Goal: Information Seeking & Learning: Learn about a topic

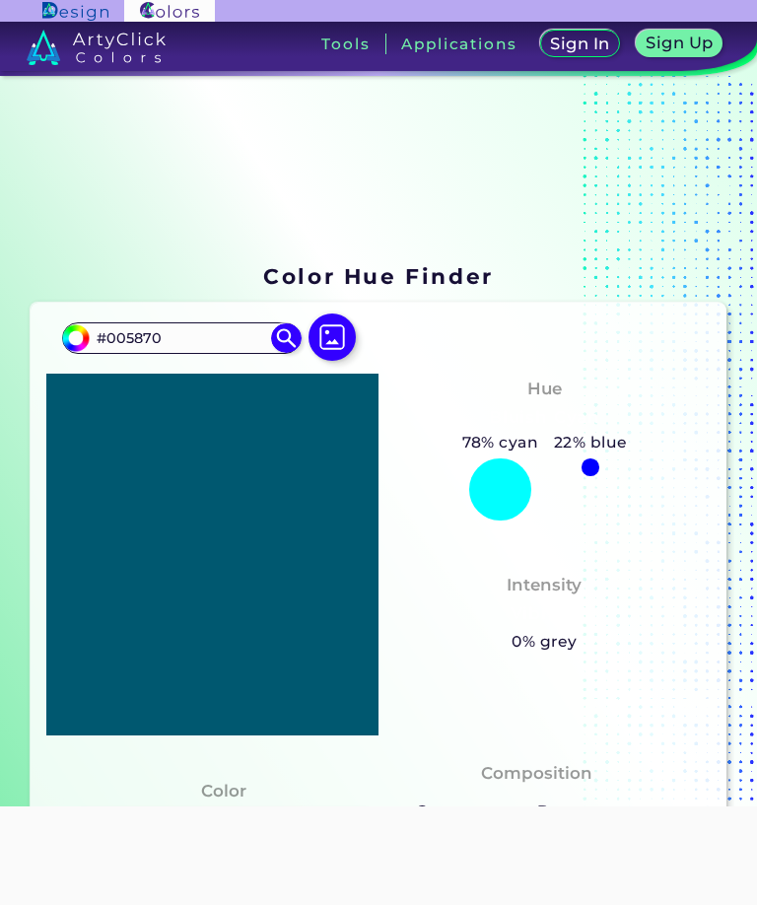
click at [70, 323] on input "#005870" at bounding box center [73, 335] width 25 height 25
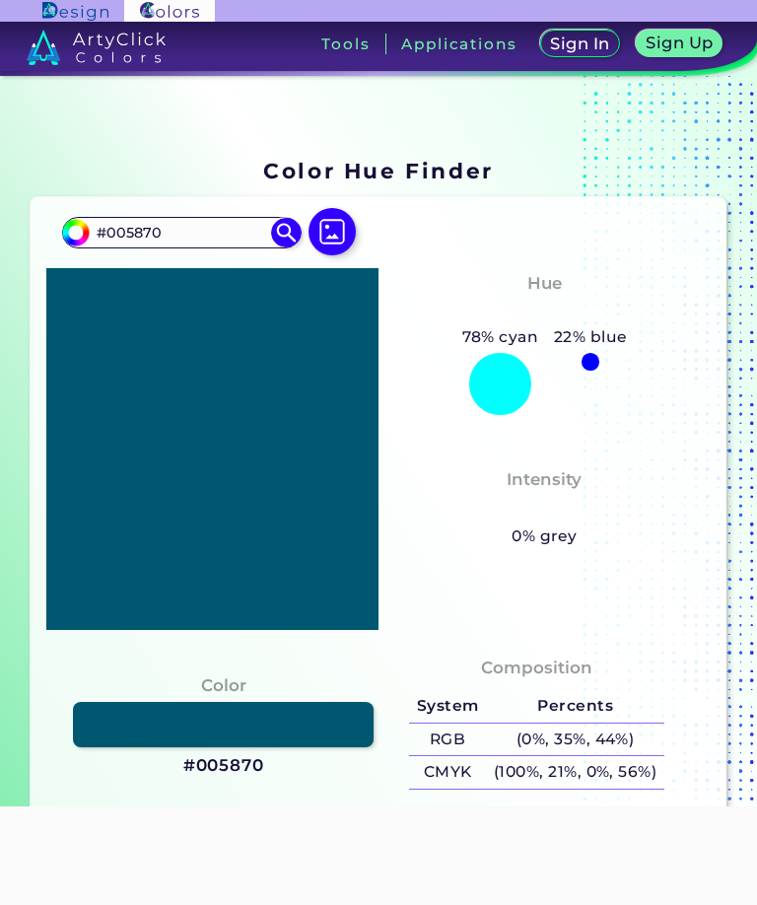
type input "#001470"
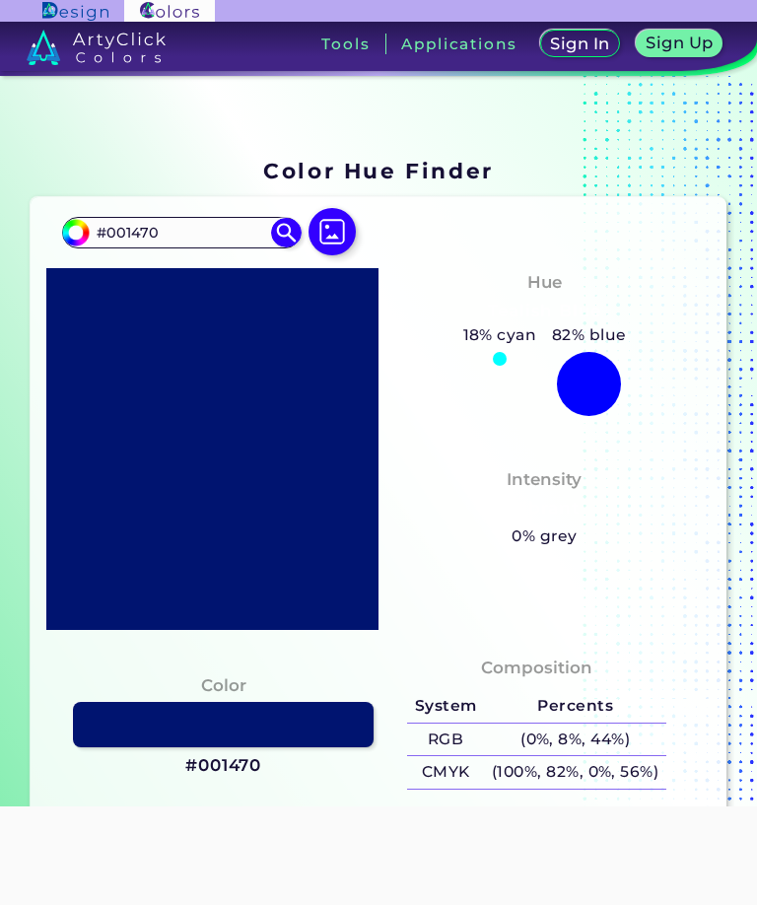
type input "#000c70"
type input "#000C70"
type input "#000270"
type input "#000070"
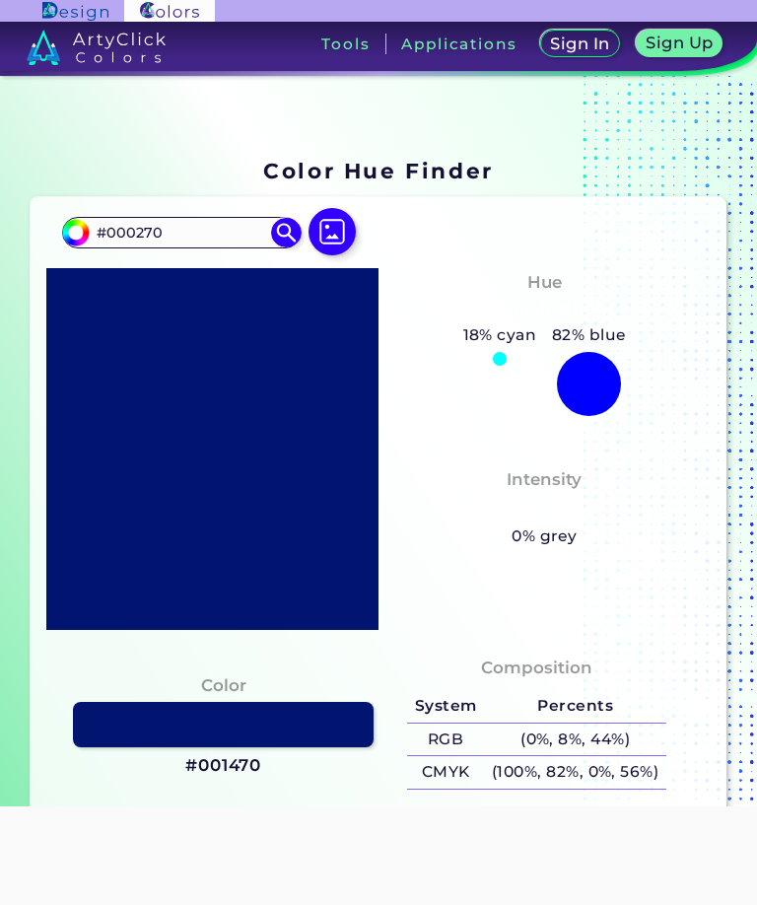
type input "#000070"
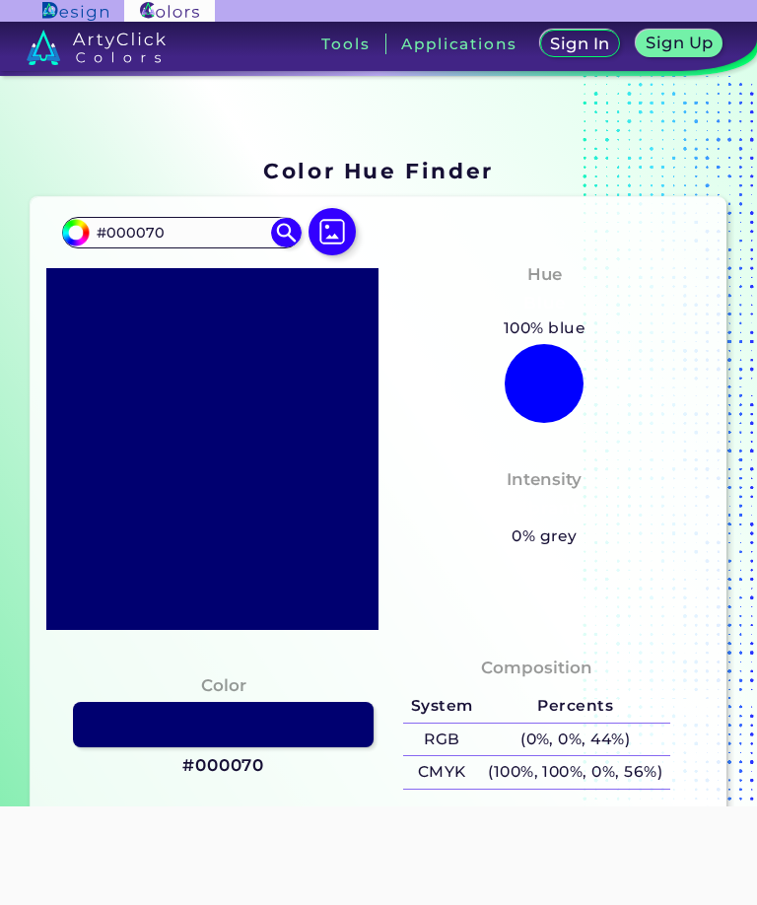
type input "#000094"
type input "#0000ac"
type input "#0000AC"
type input "#0000b2"
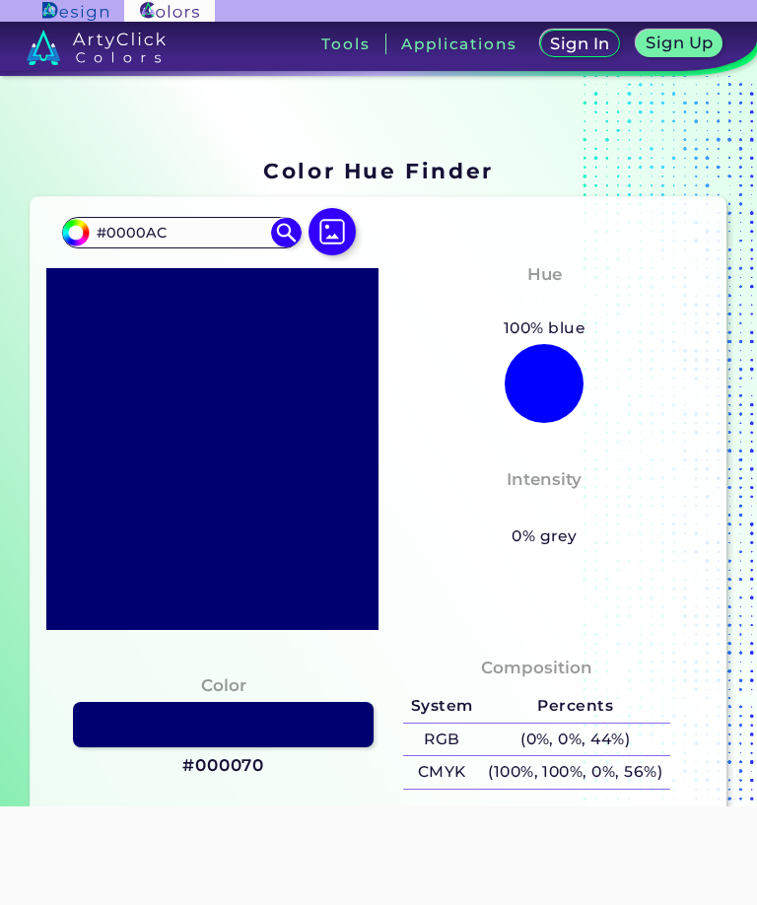
type input "#0000B2"
type input "#0000c6"
type input "#0000C6"
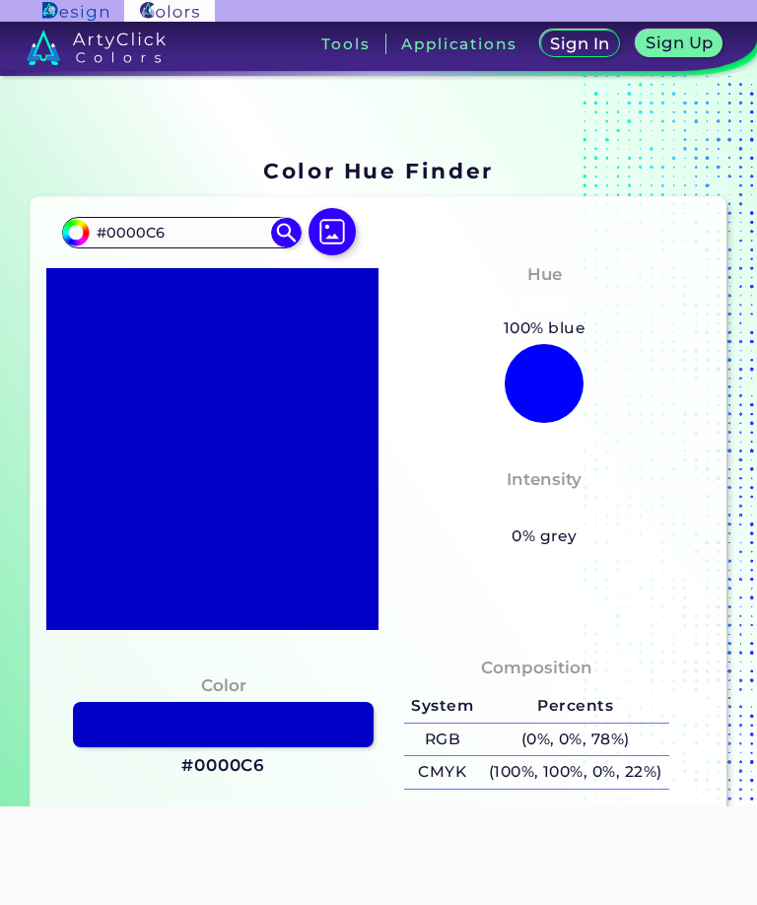
type input "#0000d5"
type input "#0000D5"
type input "#0000f4"
type input "#0000F4"
type input "#0000ff"
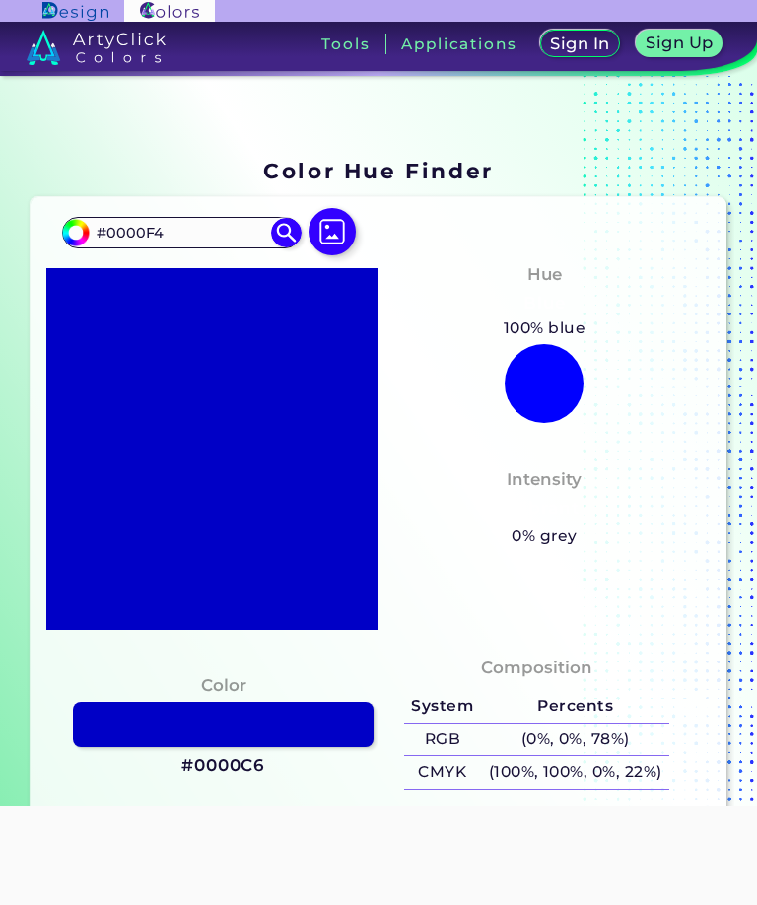
type input "#0000FF"
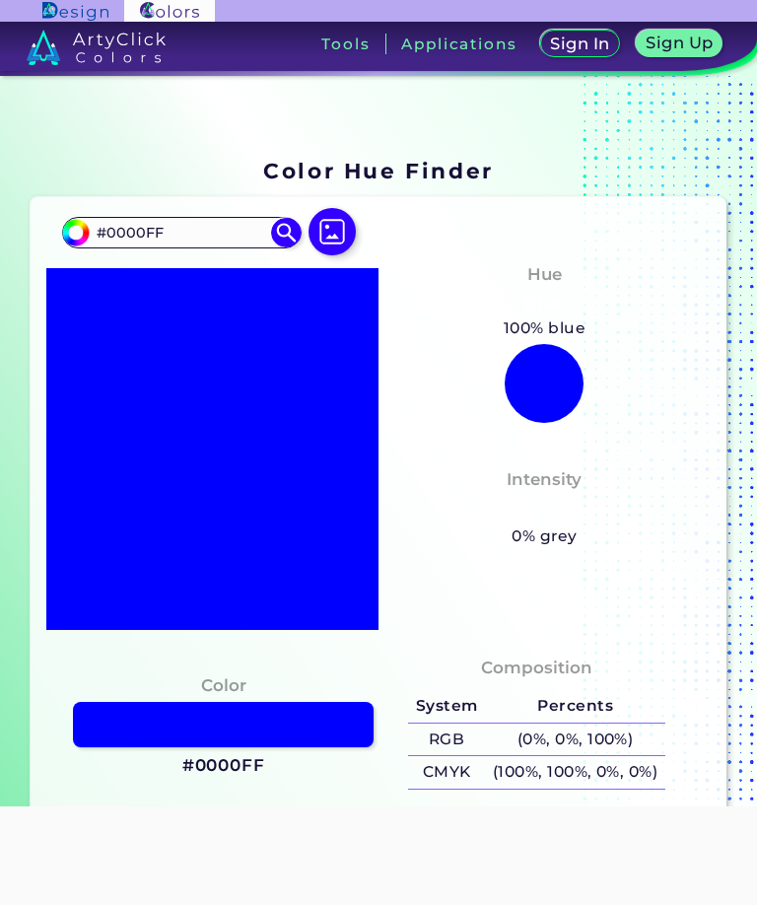
type input "#6700ff"
type input "#6700FF"
type input "#8500ff"
type input "#8500FF"
type input "#8b00ff"
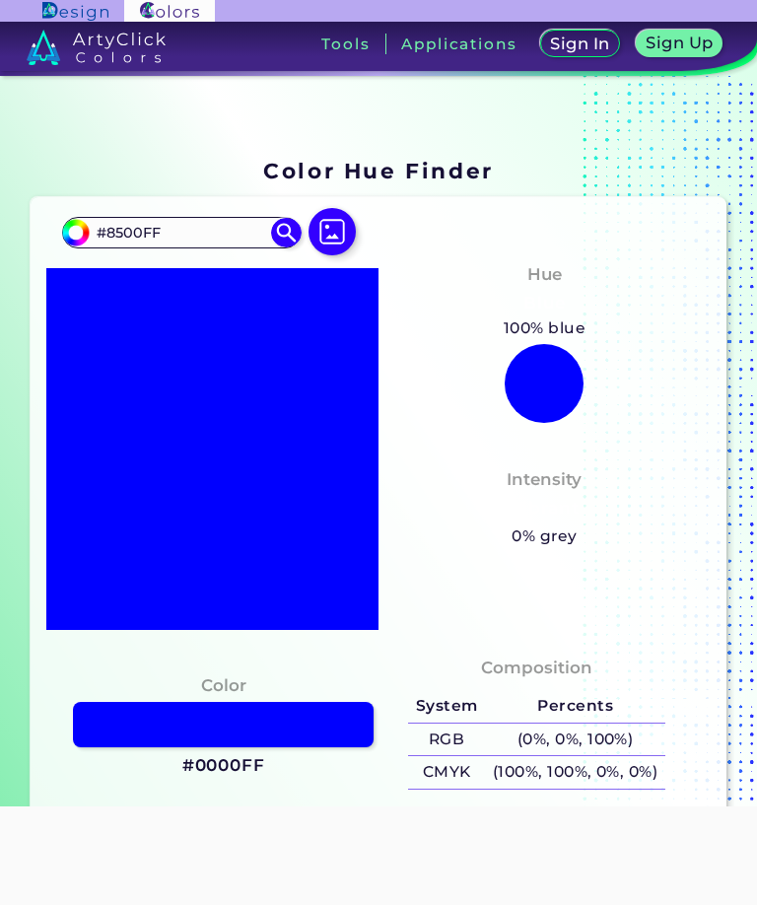
type input "#8B00FF"
type input "#9c00ff"
type input "#9C00FF"
type input "#a000ff"
type input "#A000FF"
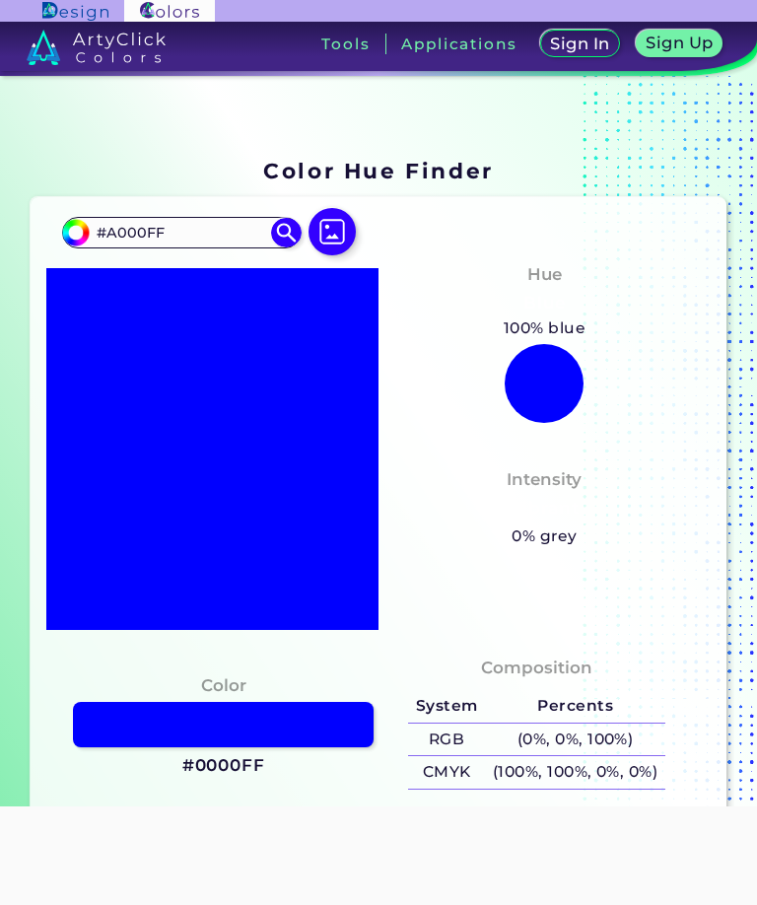
type input "#a800ff"
type input "#A800FF"
type input "#ac00ff"
type input "#AC00FF"
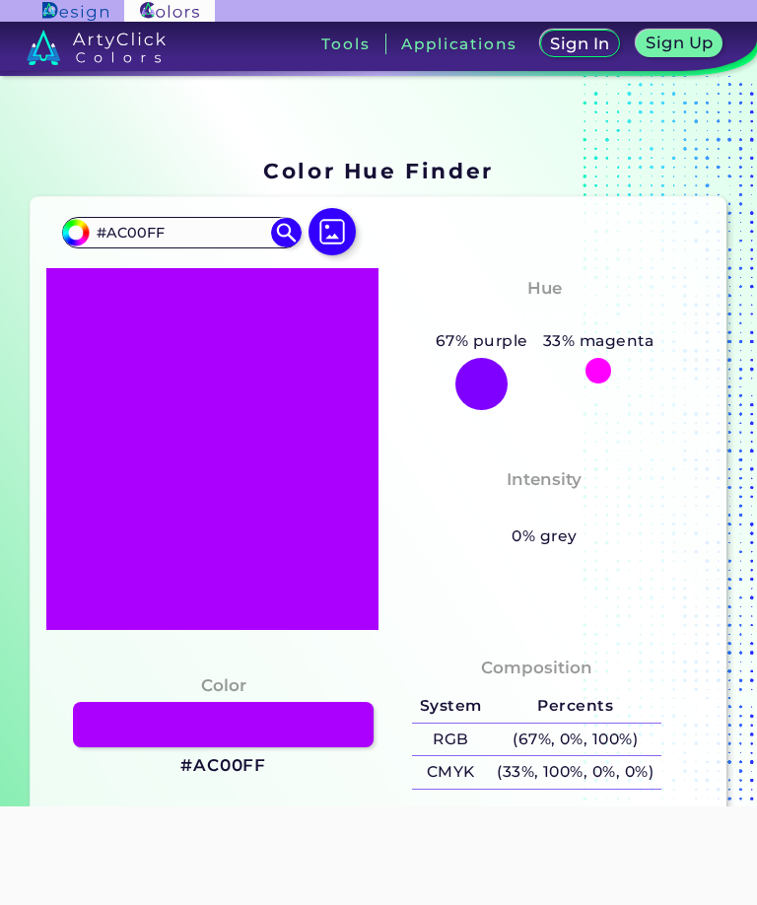
type input "#ad00ff"
type input "#AD00FF"
type input "#ad51ff"
type input "#AD51FF"
type input "#ad69ff"
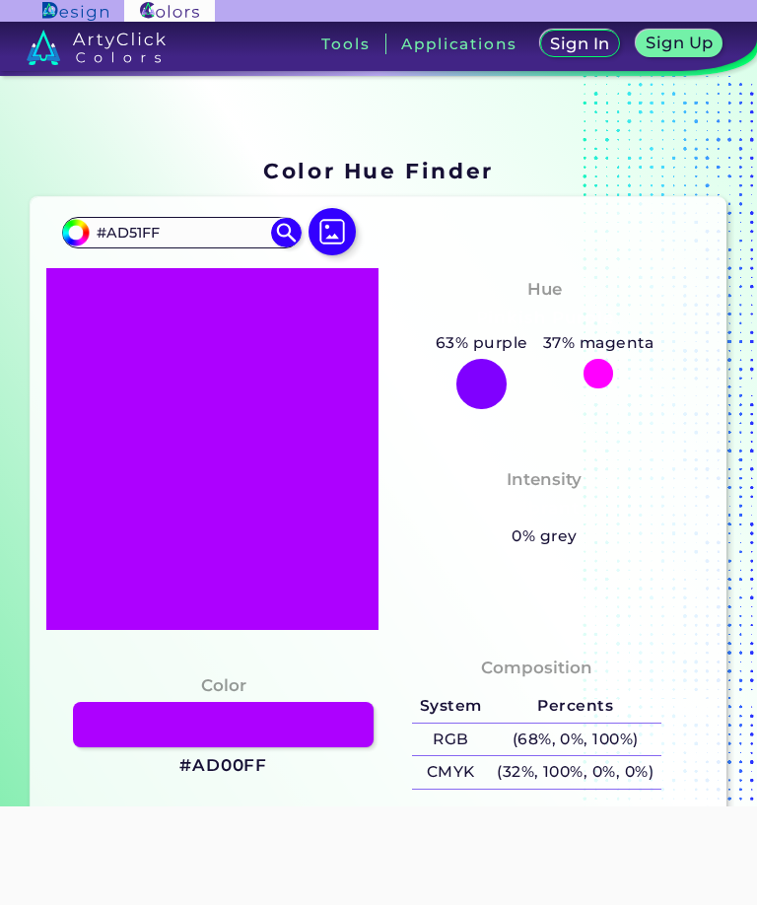
type input "#AD69FF"
type input "#ad6eff"
type input "#AD6EFF"
type input "#ad7bff"
type input "#AD7BFF"
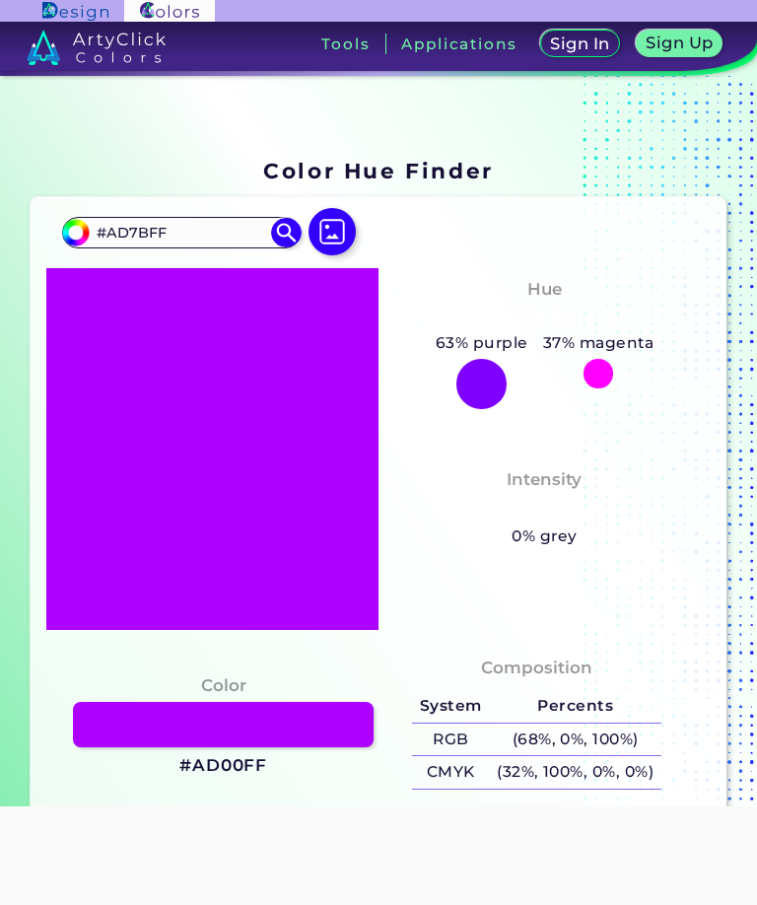
type input "#ad7eff"
type input "#AD7EFF"
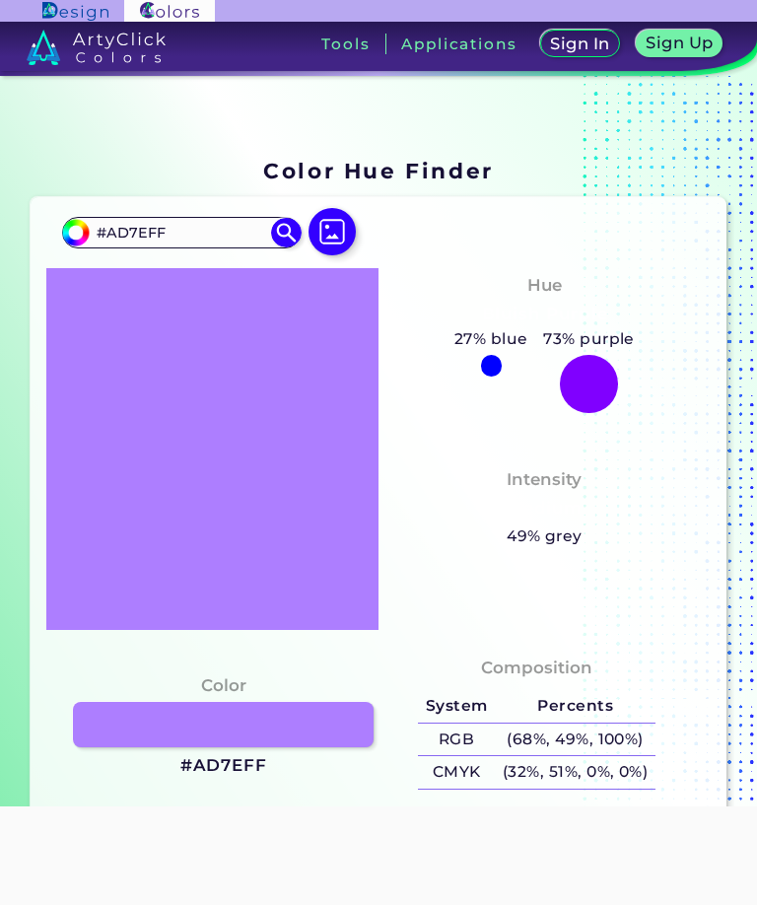
type input "#ad89ff"
type input "#AD89FF"
type input "#ad8cff"
type input "#AD8CFF"
type input "#ad94ff"
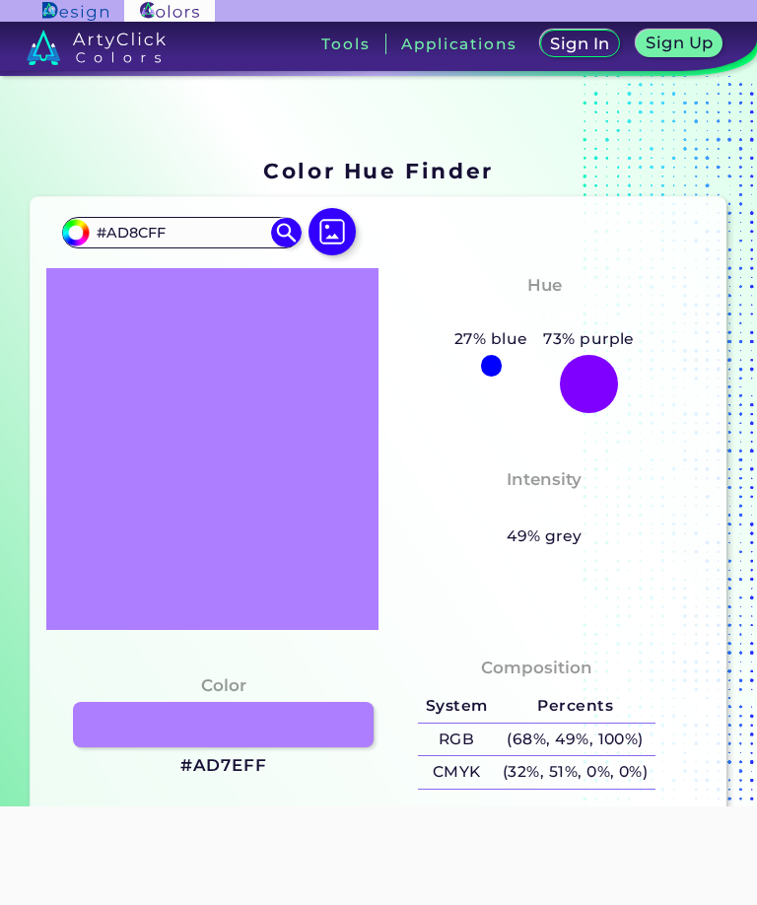
type input "#AD94FF"
type input "#ad99ff"
type input "#AD99FF"
type input "#ad9aff"
type input "#AD9AFF"
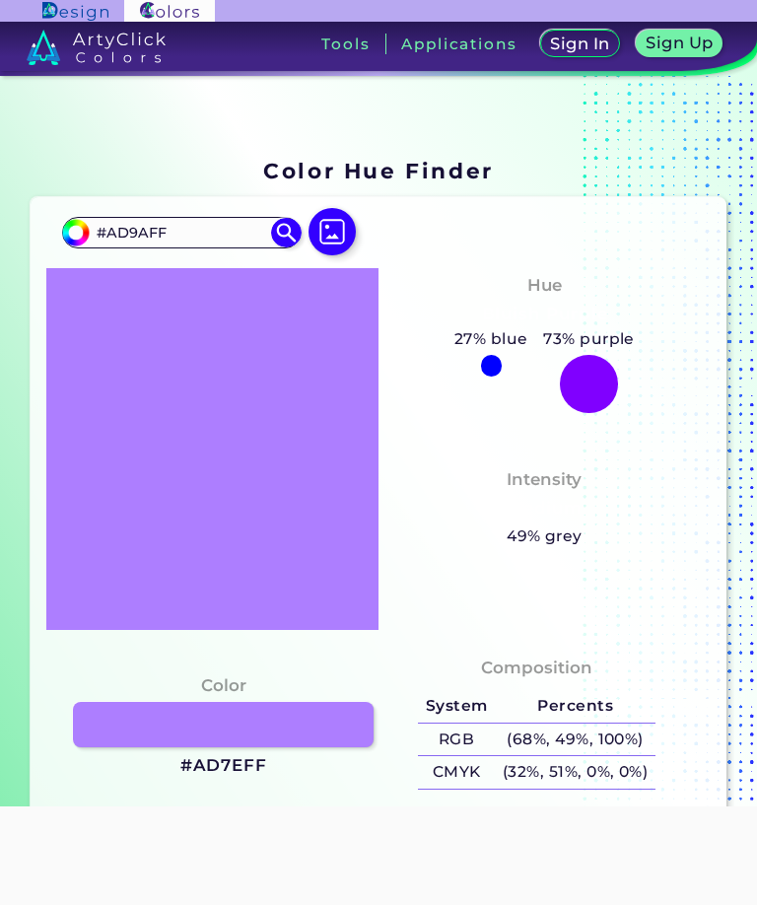
type input "#ad9bff"
type input "#AD9BFF"
type input "#ad9cff"
type input "#AD9CFF"
type input "#ad9dff"
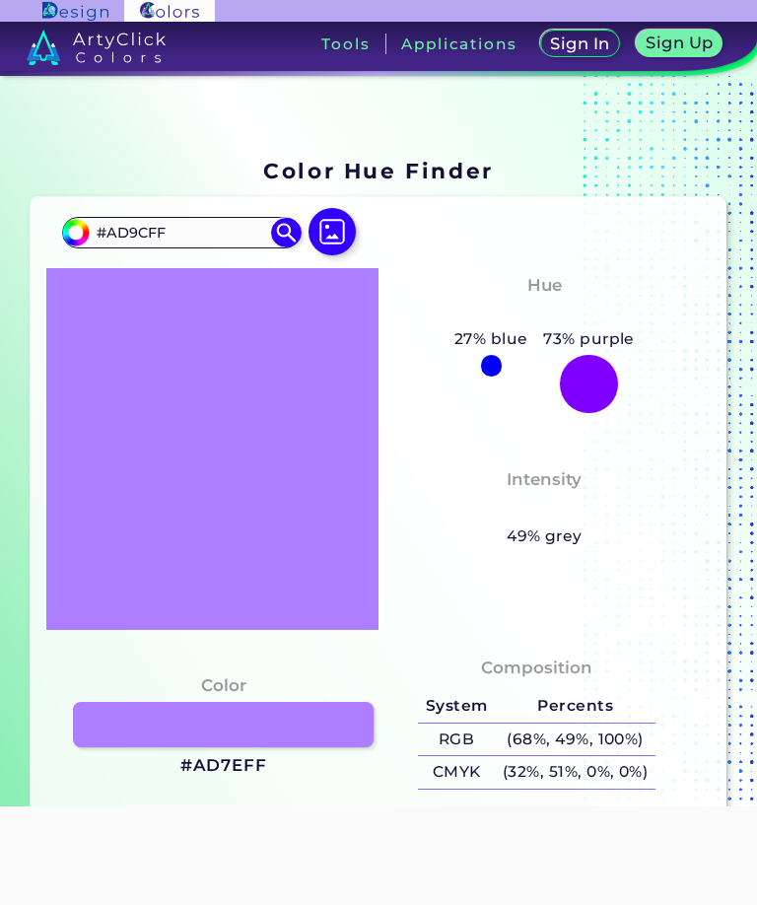
type input "#AD9DFF"
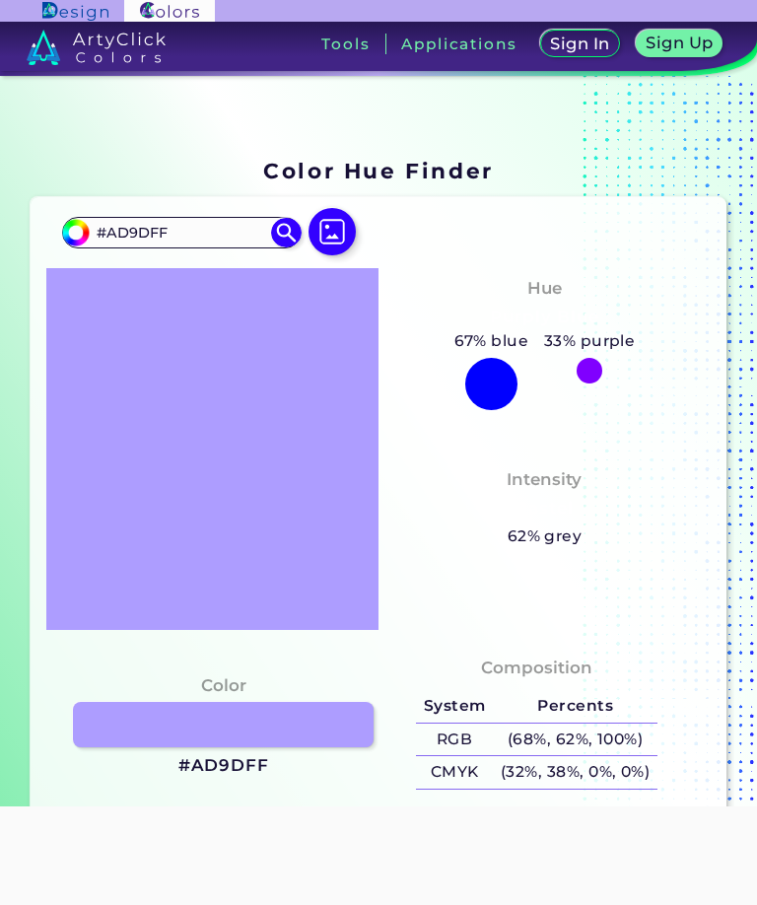
type input "#a39dff"
type input "#A39DFF"
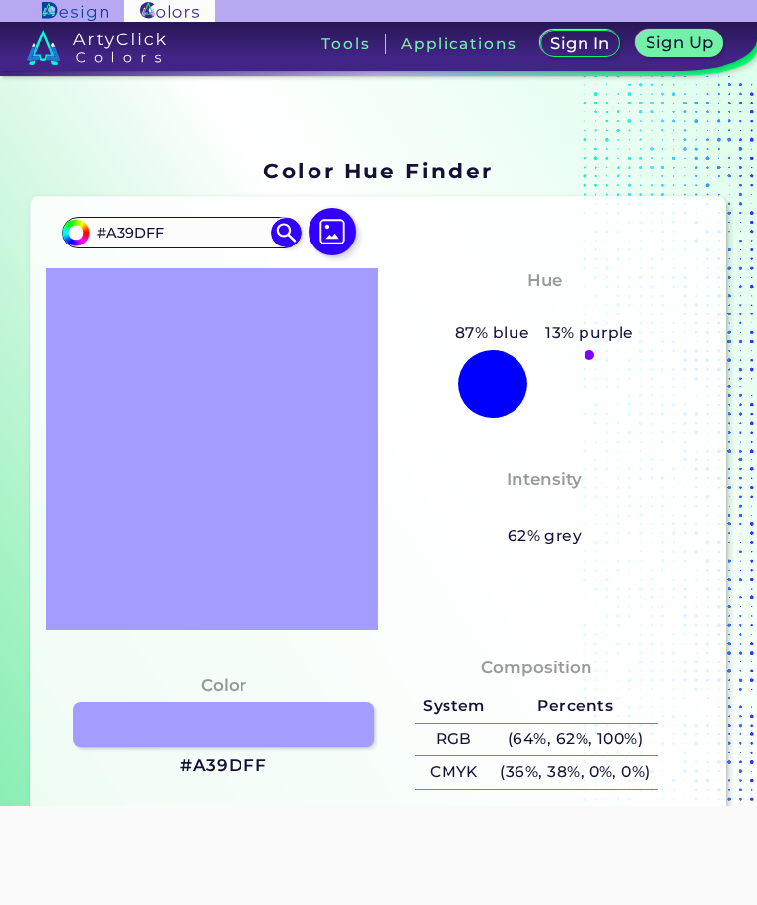
type input "#b59dff"
type input "#B59DFF"
type input "#bd9dff"
type input "#BD9DFF"
type input "#c59dff"
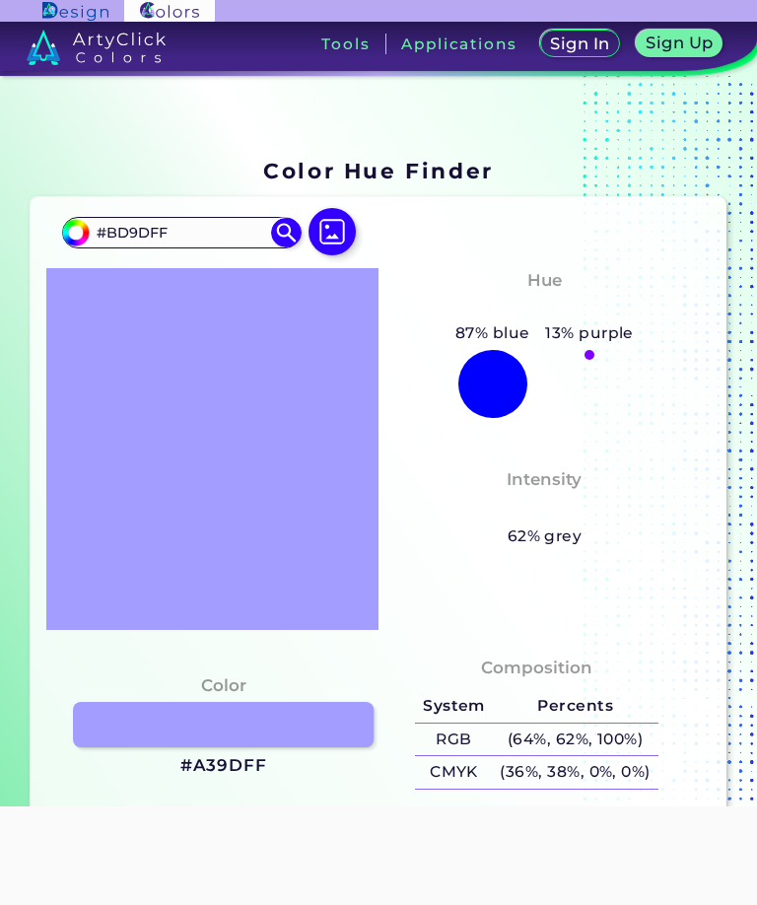
type input "#C59DFF"
type input "#c99dff"
type input "#C99DFF"
type input "#d59dff"
type input "#D59DFF"
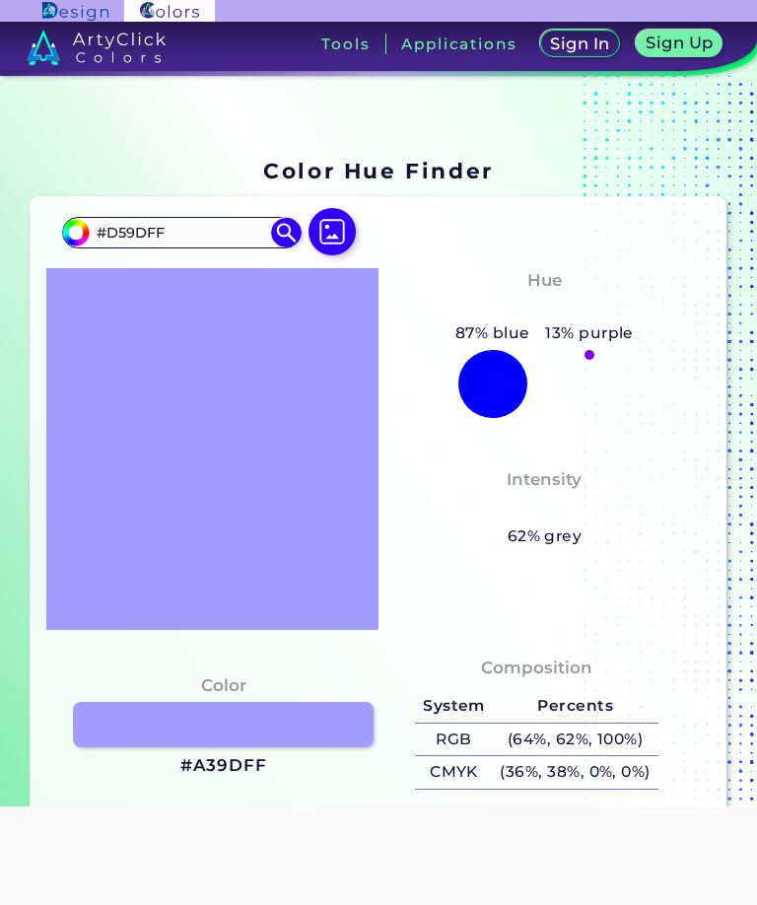
type input "#df9dff"
type input "#DF9DFF"
type input "#eb9dff"
type input "#EB9DFF"
type input "#ee9dff"
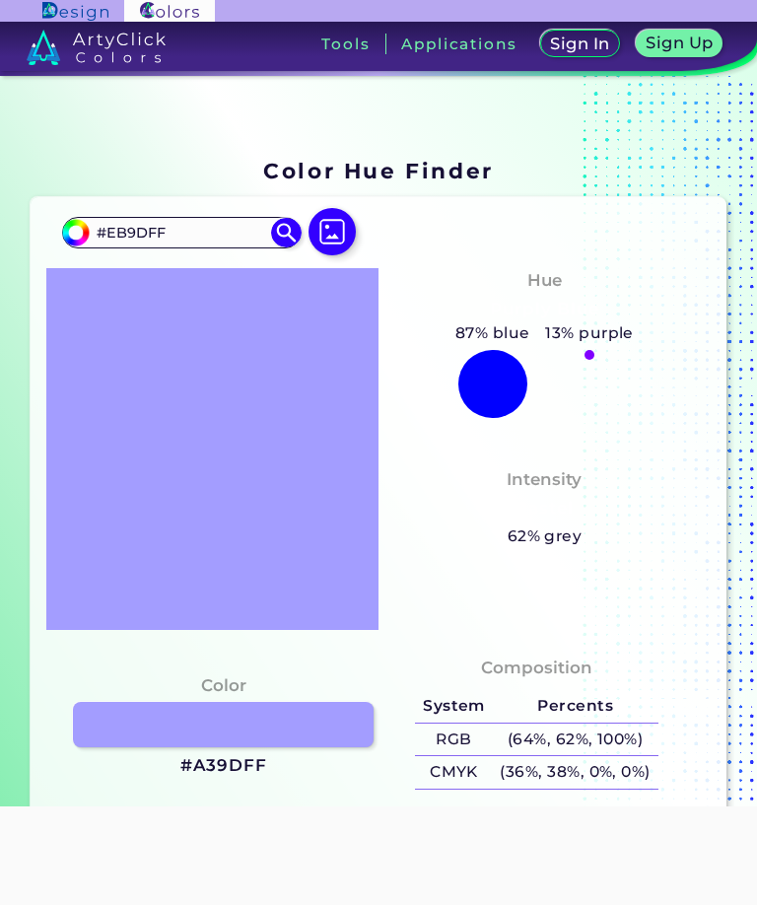
type input "#EE9DFF"
type input "#f49dff"
type input "#F49DFF"
type input "#f59dff"
type input "#F59DFF"
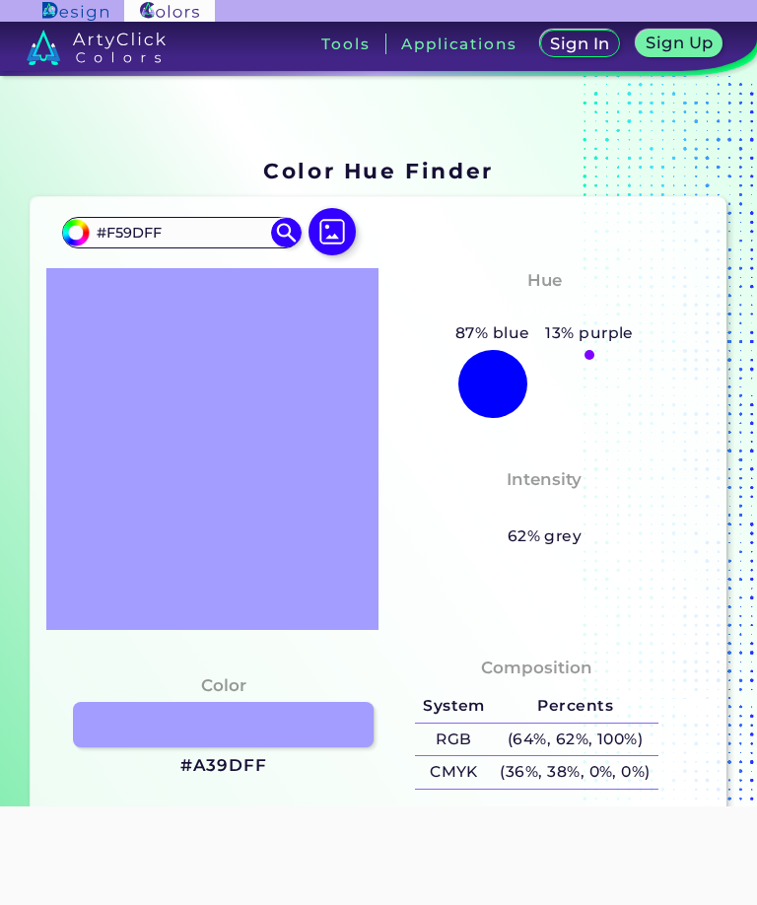
type input "#f69dff"
type input "#F69DFF"
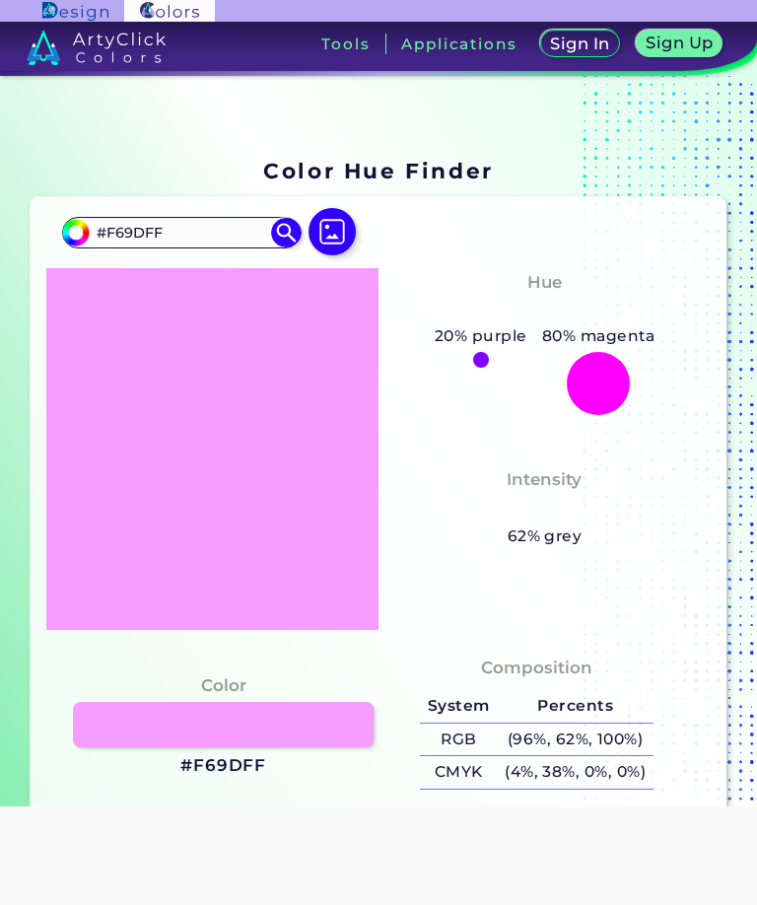
type input "#f79dff"
type input "#F79DFF"
type input "#f89dff"
type input "#F89DFF"
type input "#f8a6ff"
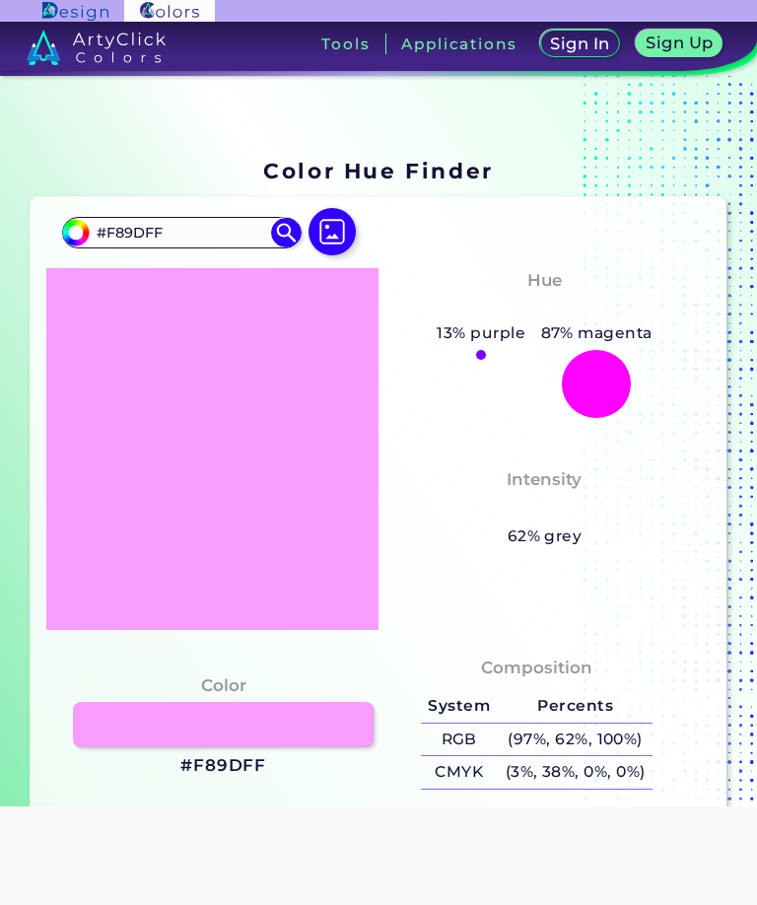
type input "#F8A6FF"
type input "#f8a1ff"
type input "#F8A1FF"
type input "#f89eff"
type input "#F89EFF"
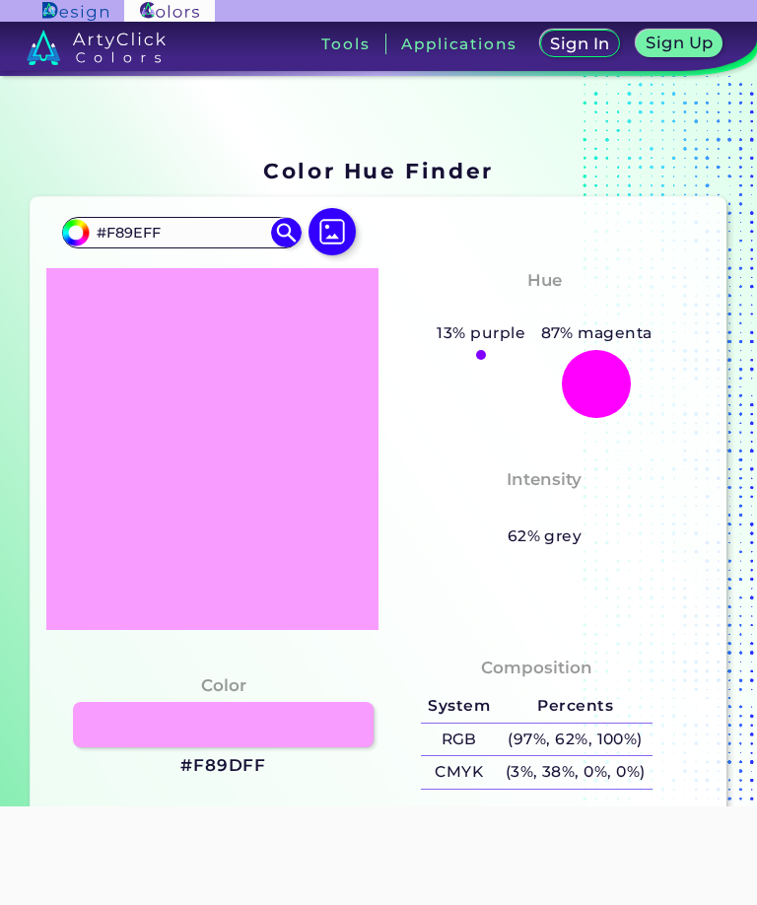
type input "#f88fff"
type input "#F88FFF"
type input "#f88cff"
type input "#F88CFF"
type input "#f887ff"
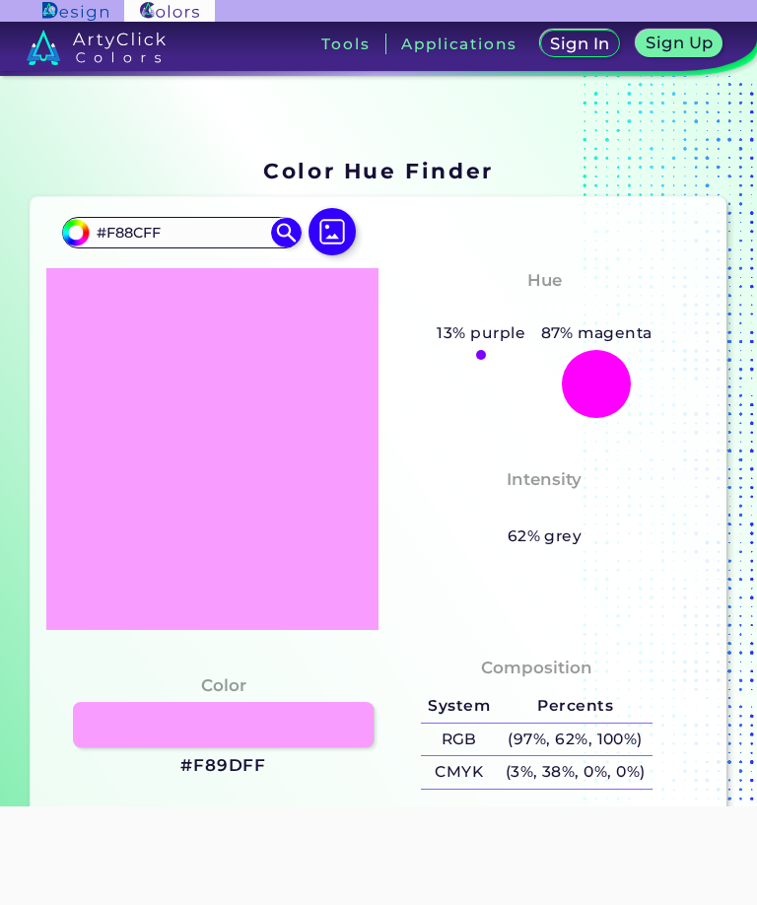
type input "#F887FF"
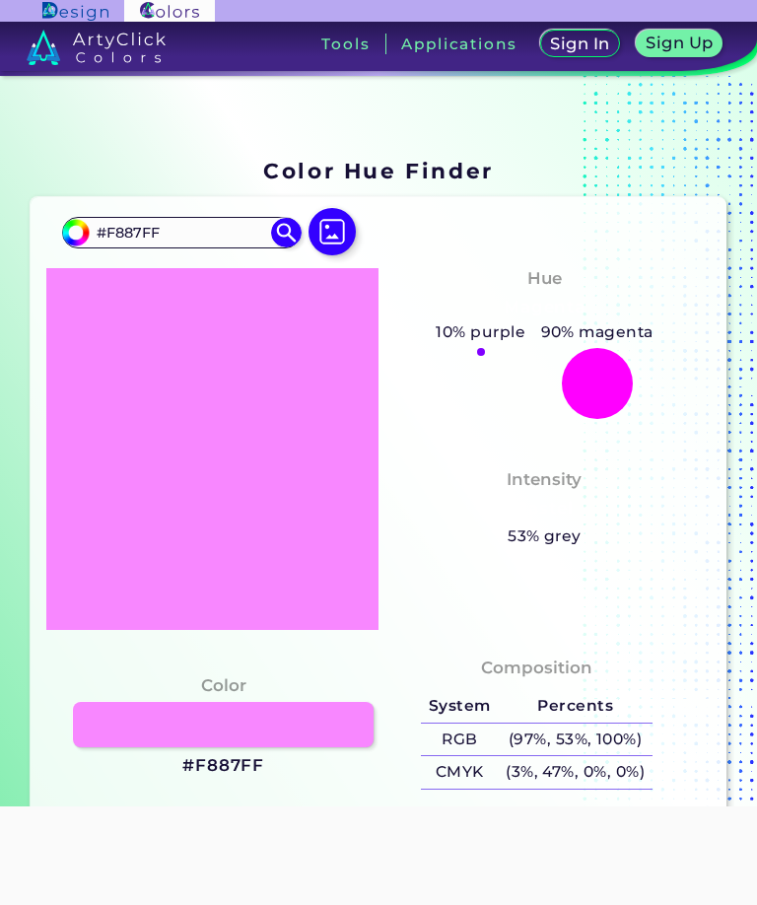
type input "#f885ff"
type input "#F885FF"
type input "#f886ff"
type input "#F886FF"
type input "#f880ff"
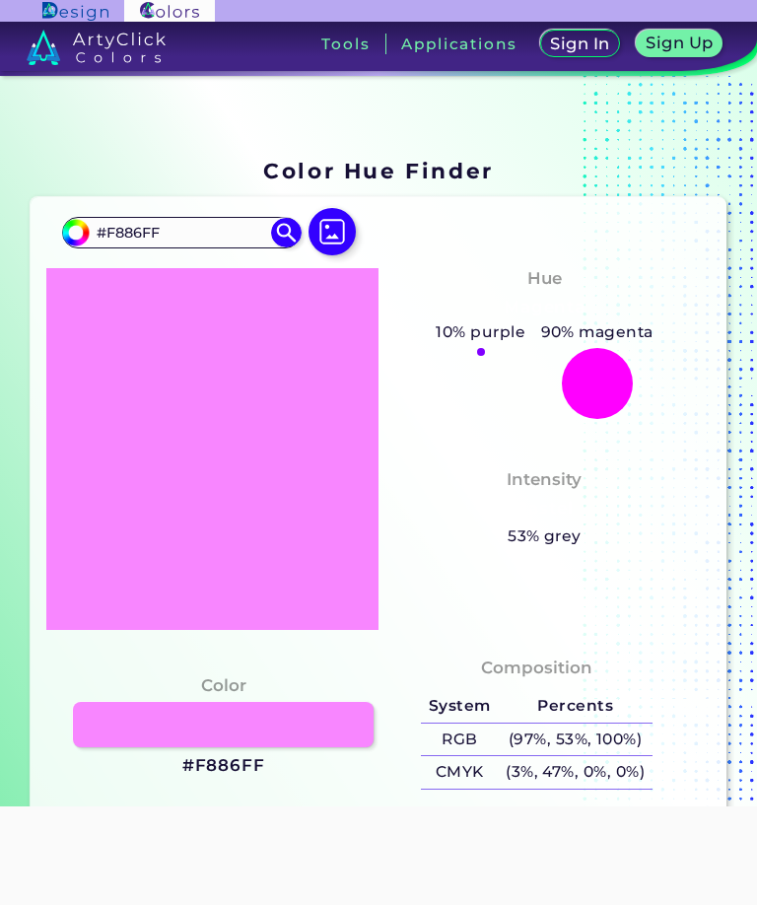
type input "#F880FF"
type input "#f885ff"
type input "#F885FF"
type input "#f88aff"
type input "#F88AFF"
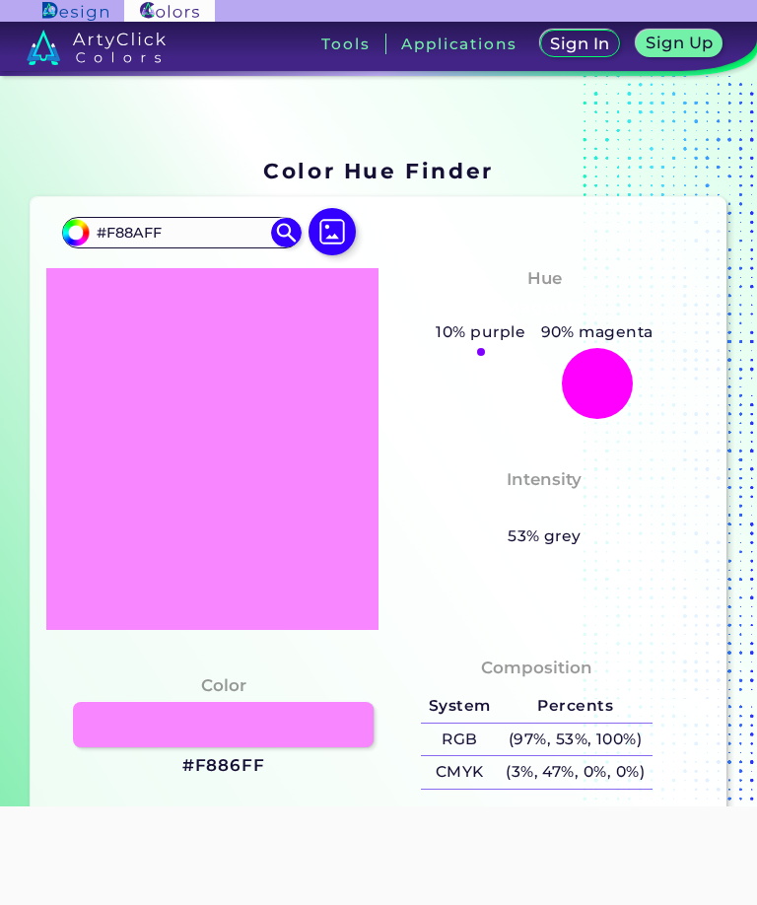
type input "#f88fff"
type input "#F88FFF"
type input "#f892ff"
type input "#F892FF"
type input "#f899ff"
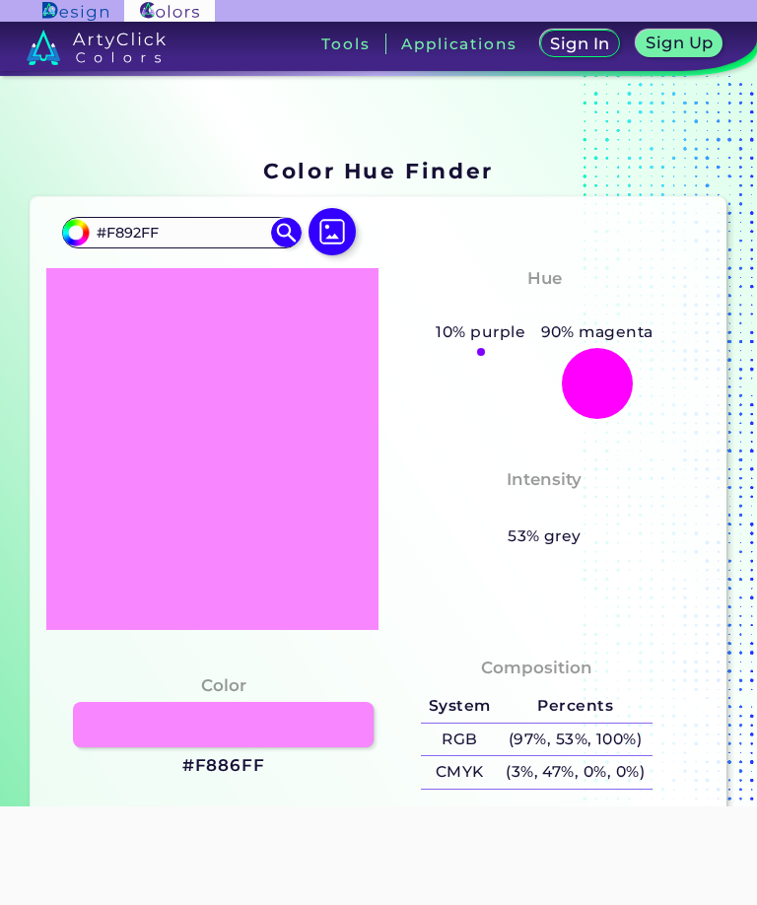
type input "#F899FF"
type input "#f89aff"
type input "#F89AFF"
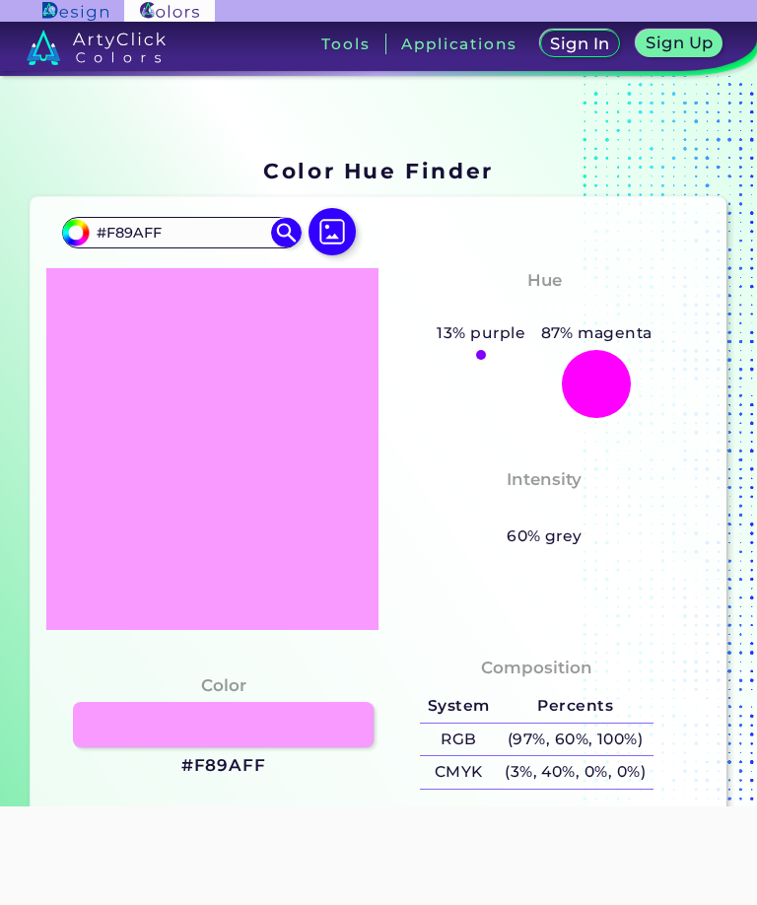
type input "#f89eff"
type input "#F89EFF"
type input "#f89fff"
type input "#F89FFF"
type input "#f8a0ff"
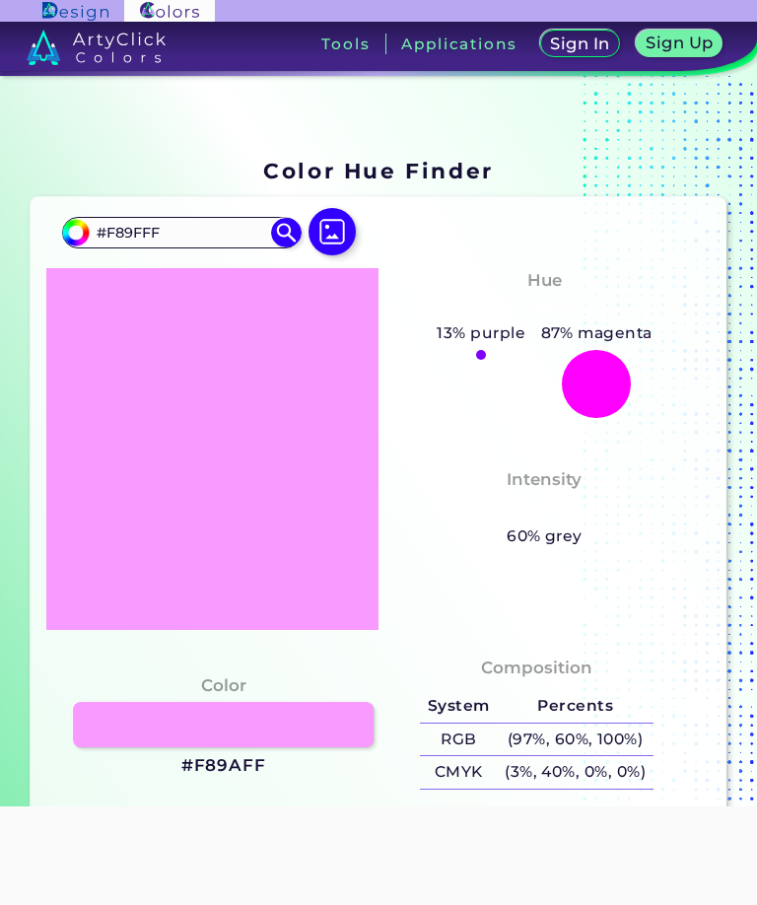
type input "#F8A0FF"
type input "#f8a08d"
type input "#F8A08D"
type input "#f8a0a1"
type input "#F8A0A1"
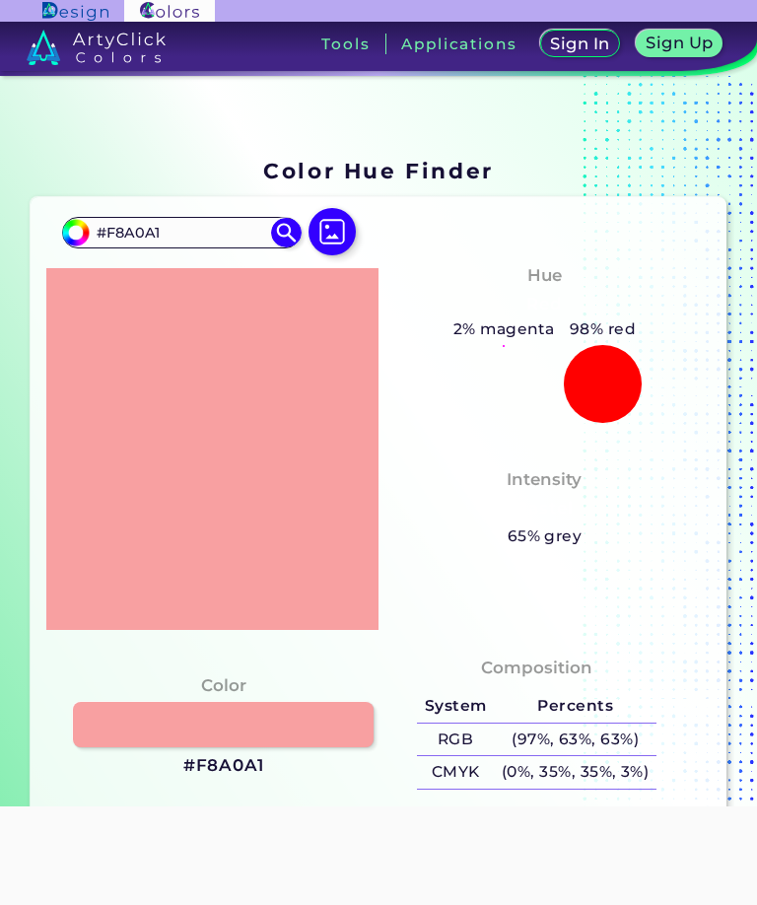
type input "#f8a0a6"
type input "#F8A0A6"
type input "#f8a0a8"
type input "#F8A0A8"
type input "#f8a0ad"
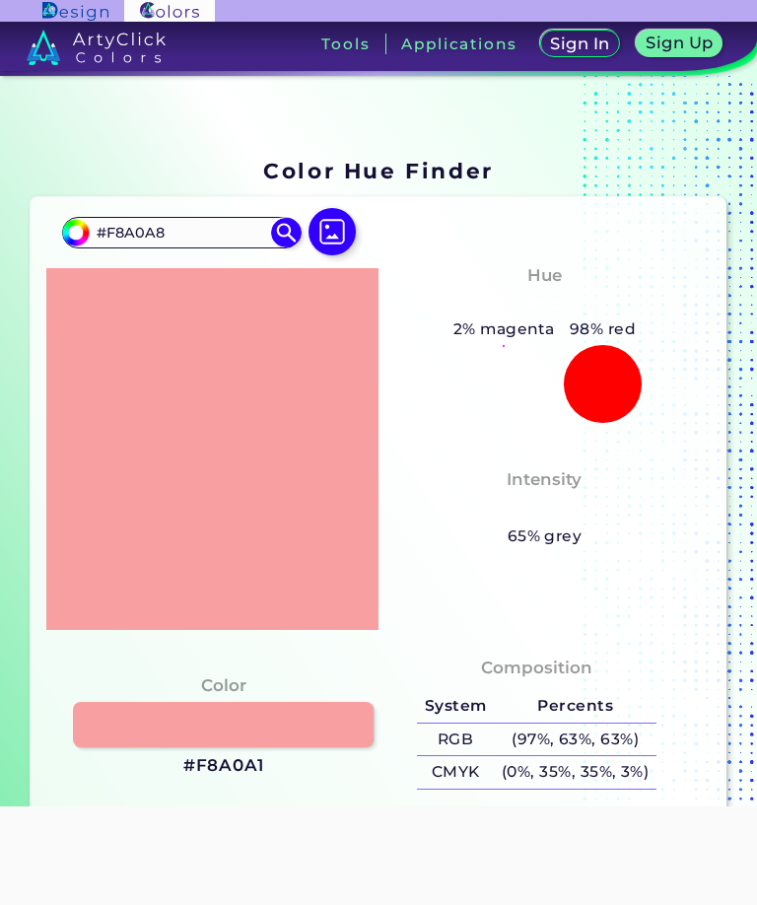
type input "#F8A0AD"
type input "#f8a0ae"
type input "#F8A0AE"
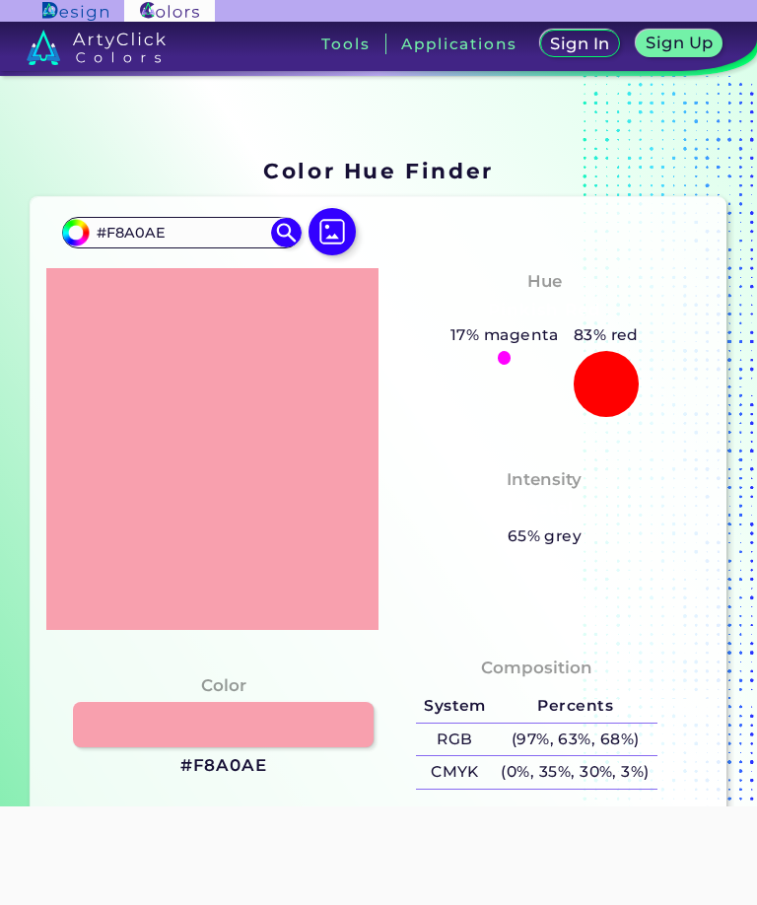
type input "#5da0ae"
type input "#5DA0AE"
type input "#68a0ae"
type input "#68A0AE"
type input "#6ea0ae"
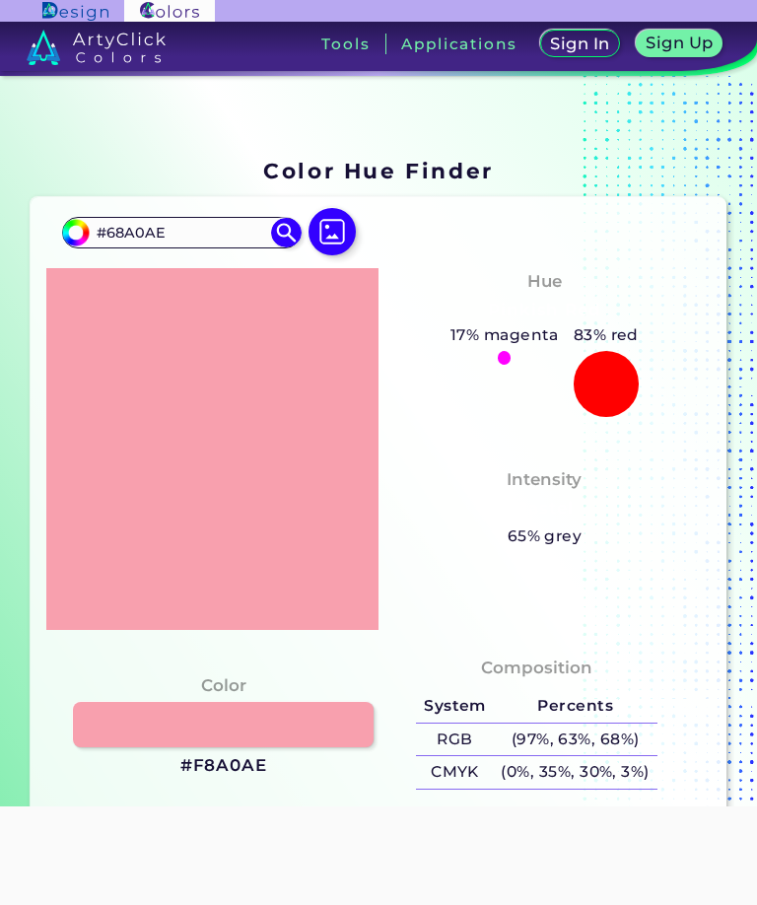
type input "#6EA0AE"
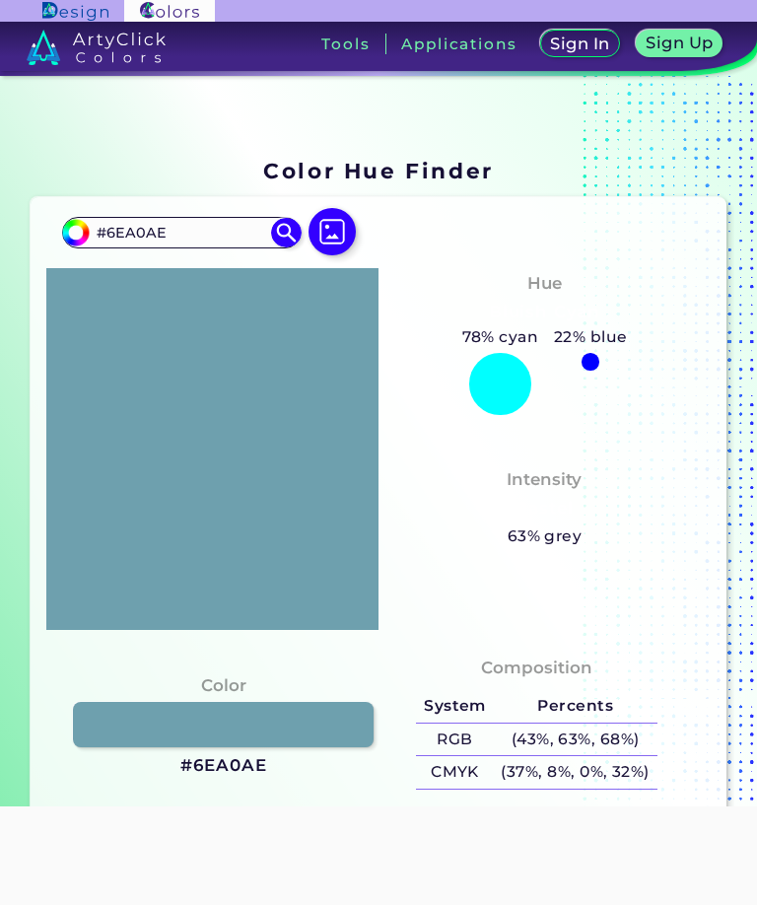
type input "#76a0ae"
type input "#76A0AE"
type input "#81a0ae"
type input "#81A0AE"
type input "#83a0ae"
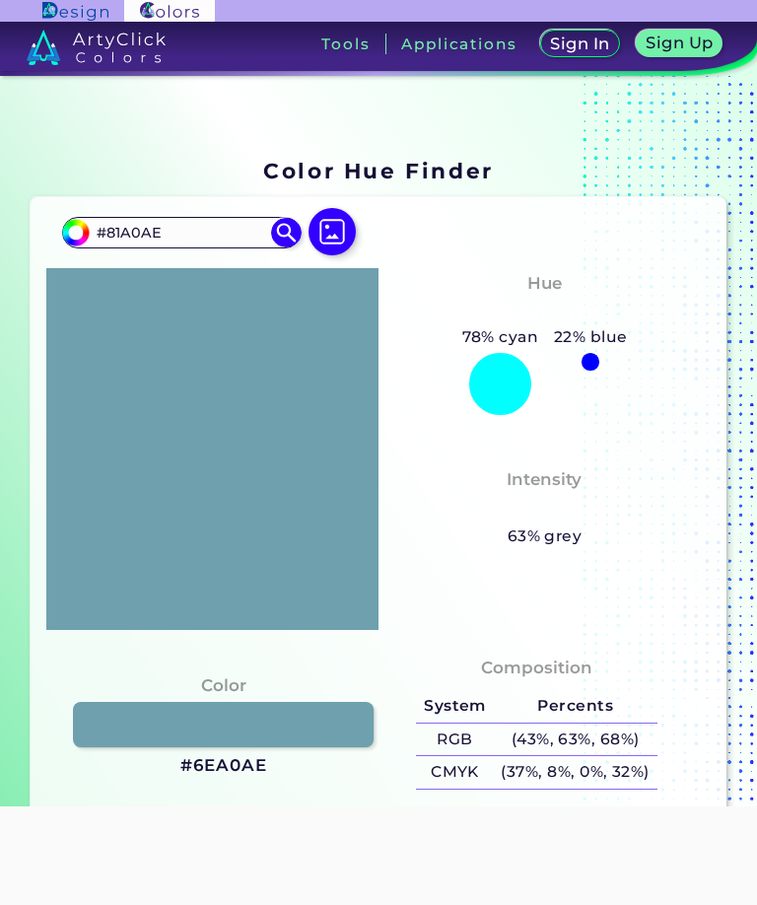
type input "#83A0AE"
type input "#86a0ae"
type input "#86A0AE"
type input "#89a0ae"
type input "#89A0AE"
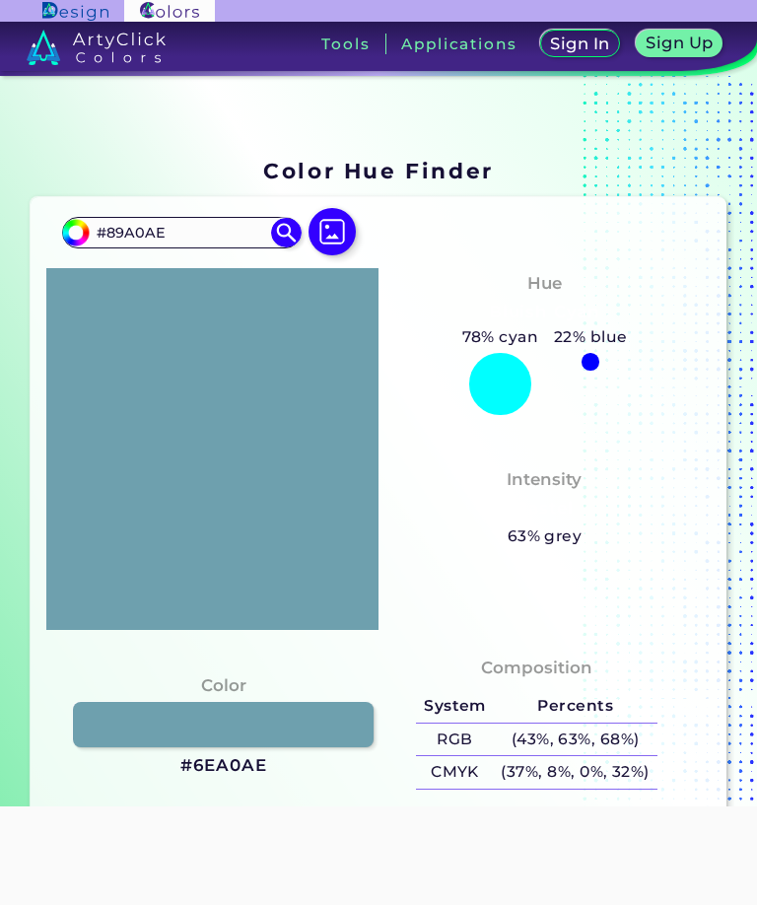
type input "#8aa0ae"
type input "#8AA0AE"
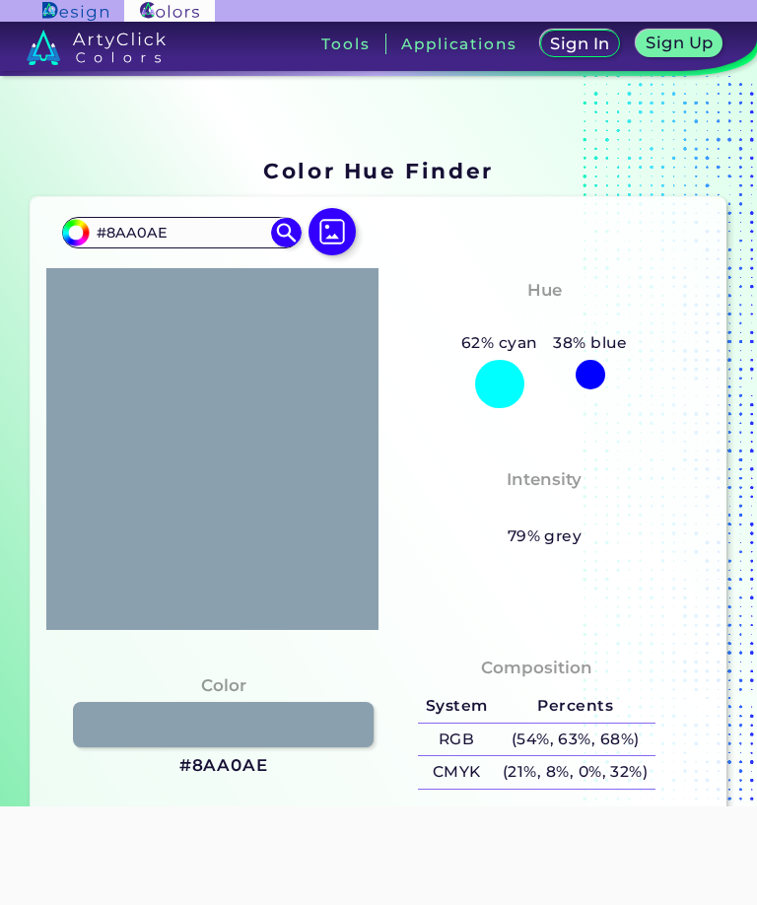
type input "#8ba0ae"
type input "#8BA0AE"
type input "#8ca0ae"
type input "#8CA0AE"
type input "#8ea0ae"
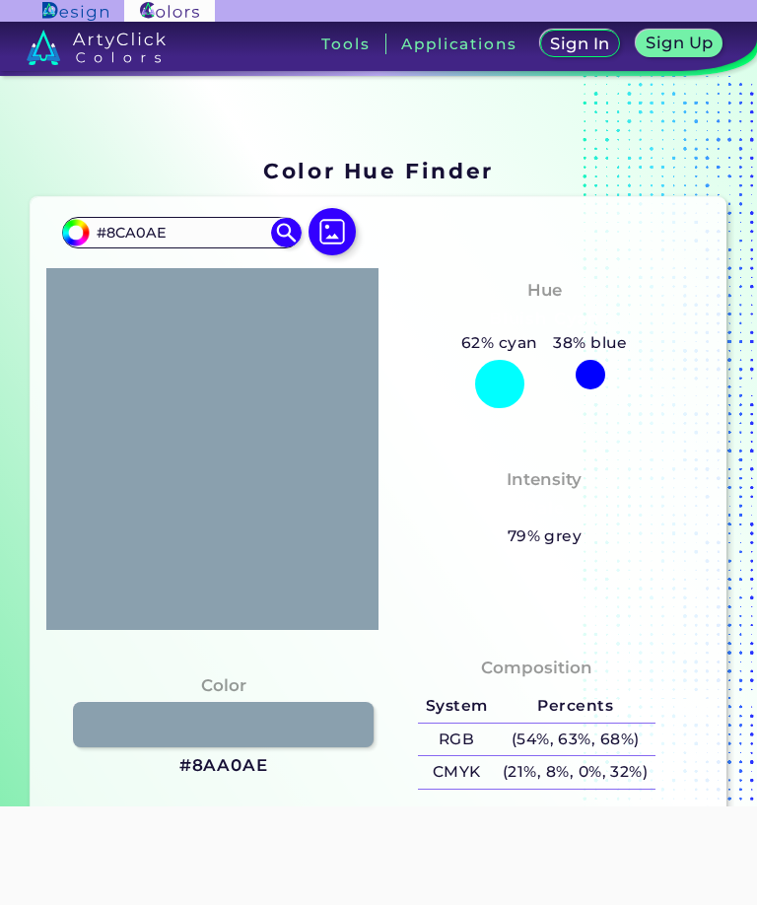
type input "#8EA0AE"
type input "#8fa0ae"
type input "#8FA0AE"
type input "#92a0ae"
type input "#92A0AE"
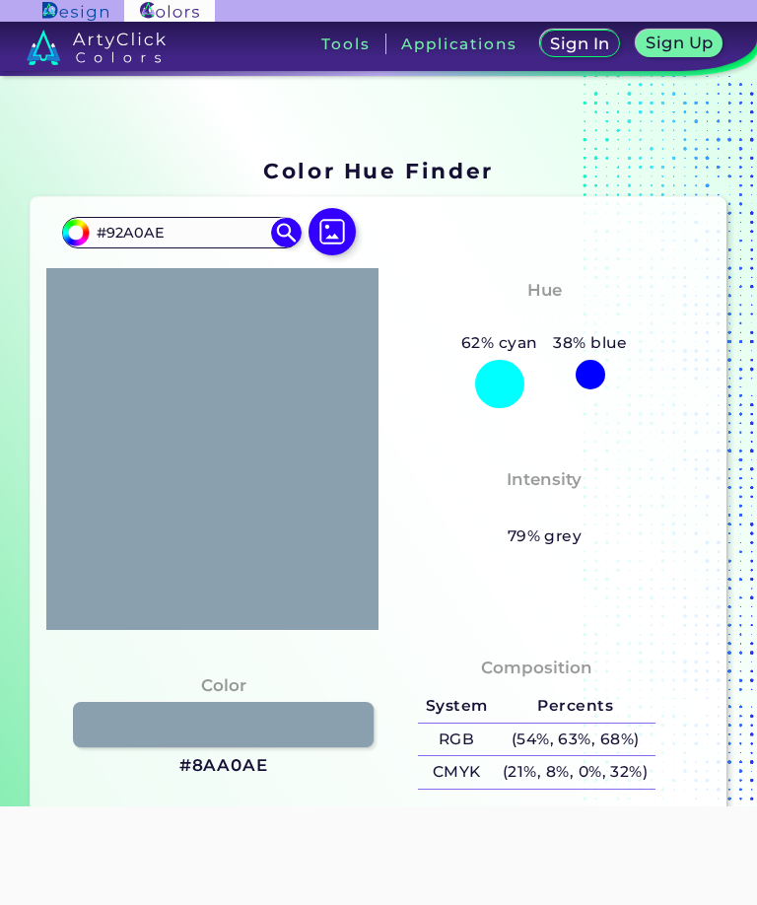
type input "#94a0ae"
type input "#94A0AE"
type input "#98a0ae"
type input "#98A0AE"
type input "#99a0ae"
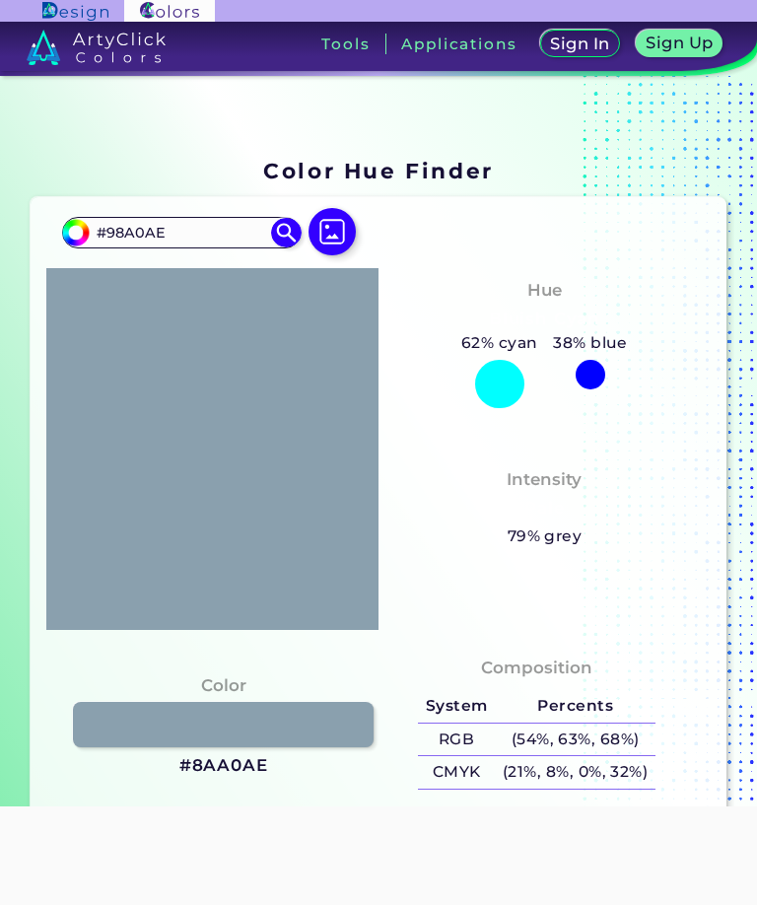
type input "#99A0AE"
type input "#9ea0ae"
type input "#9EA0AE"
type input "#a3a0ae"
type input "#A3A0AE"
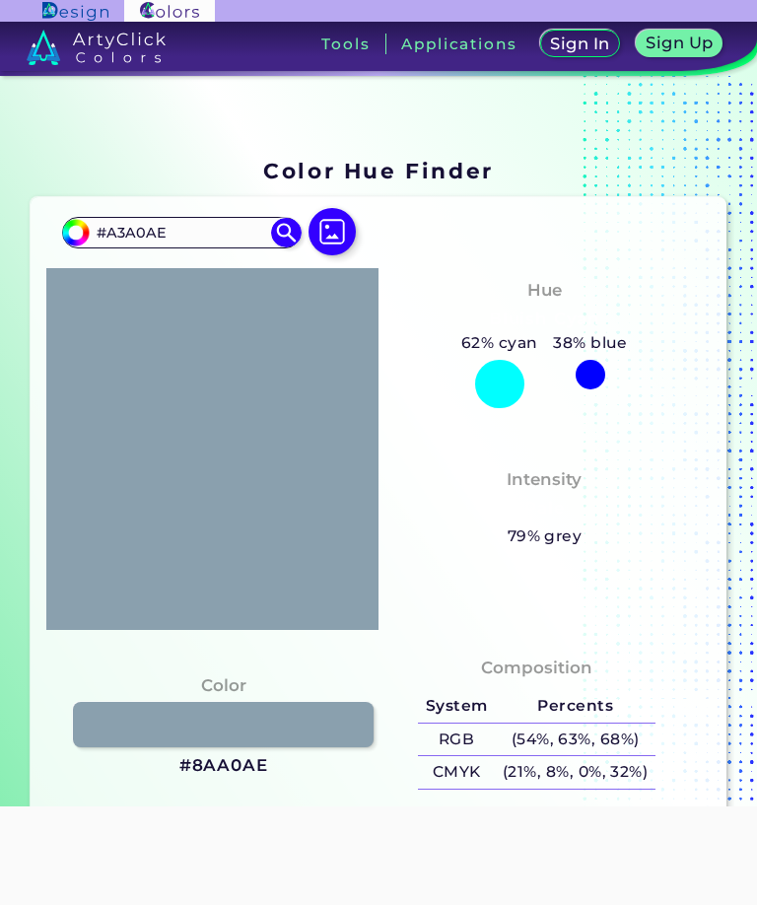
type input "#a5a0ae"
type input "#A5A0AE"
type input "#a8a0ae"
type input "#A8A0AE"
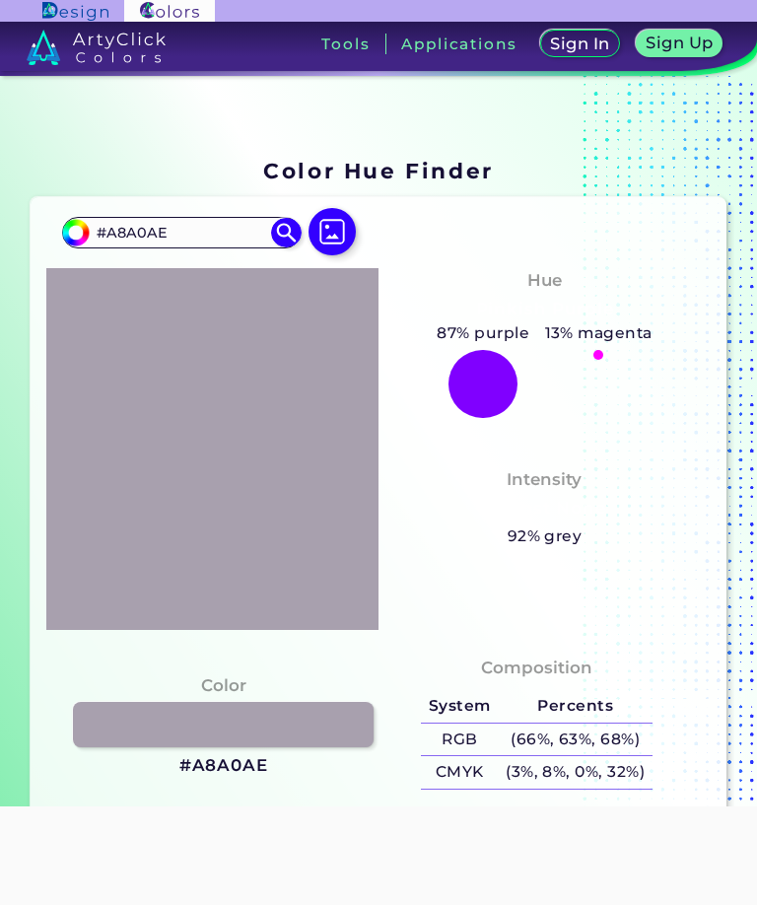
type input "#a85dae"
type input "#A85DAE"
type input "#a84aae"
type input "#A84AAE"
type input "#a840ae"
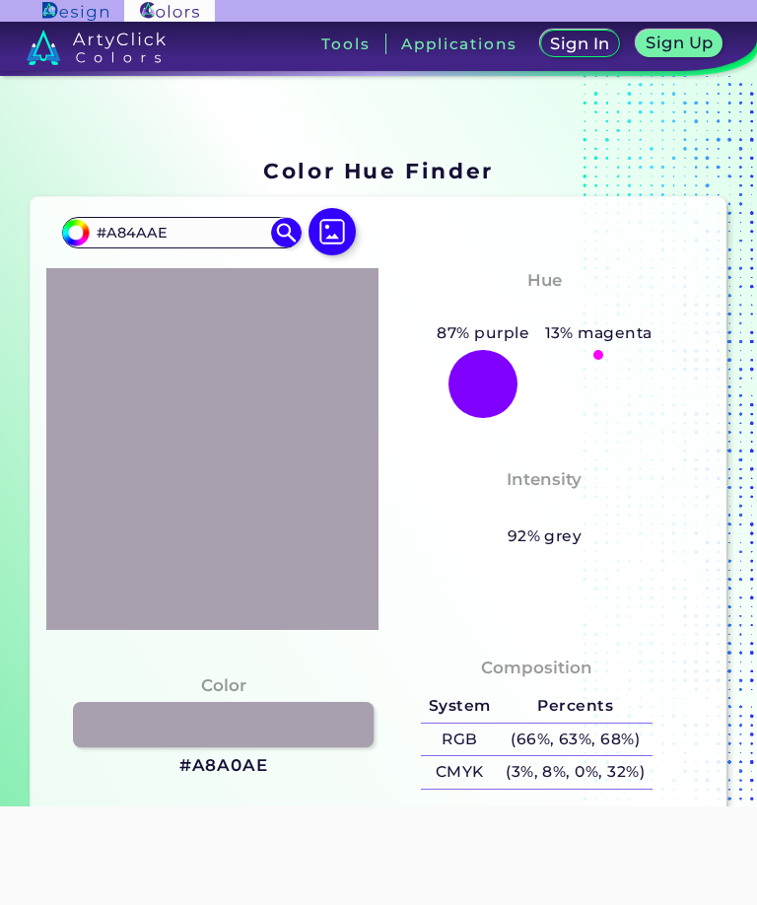
type input "#A840AE"
type input "#a83cae"
type input "#A83CAE"
type input "#a830ae"
type input "#A830AE"
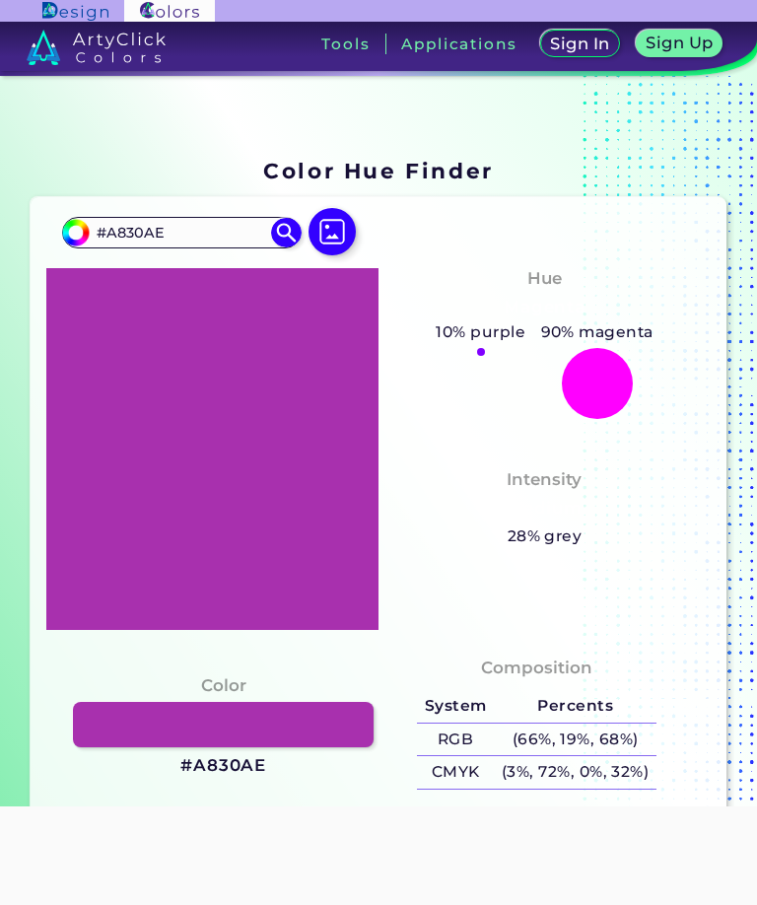
type input "#a82eae"
type input "#A82EAE"
type input "#a827ae"
type input "#A827AE"
type input "#a826ae"
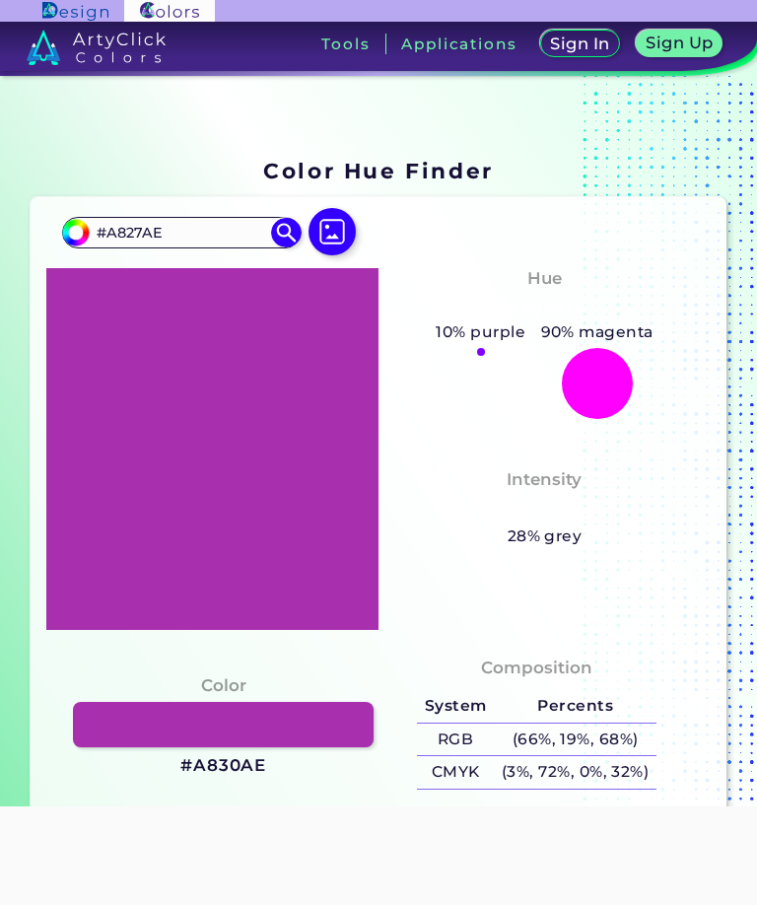
type input "#A826AE"
type input "#a828ae"
type input "#A828AE"
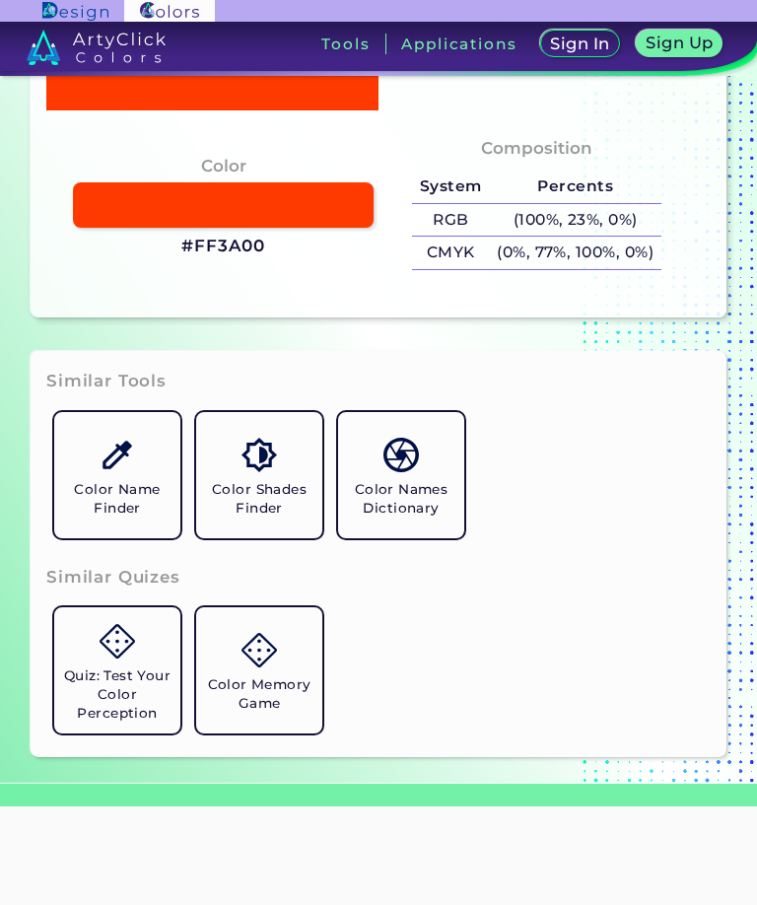
scroll to position [618, 0]
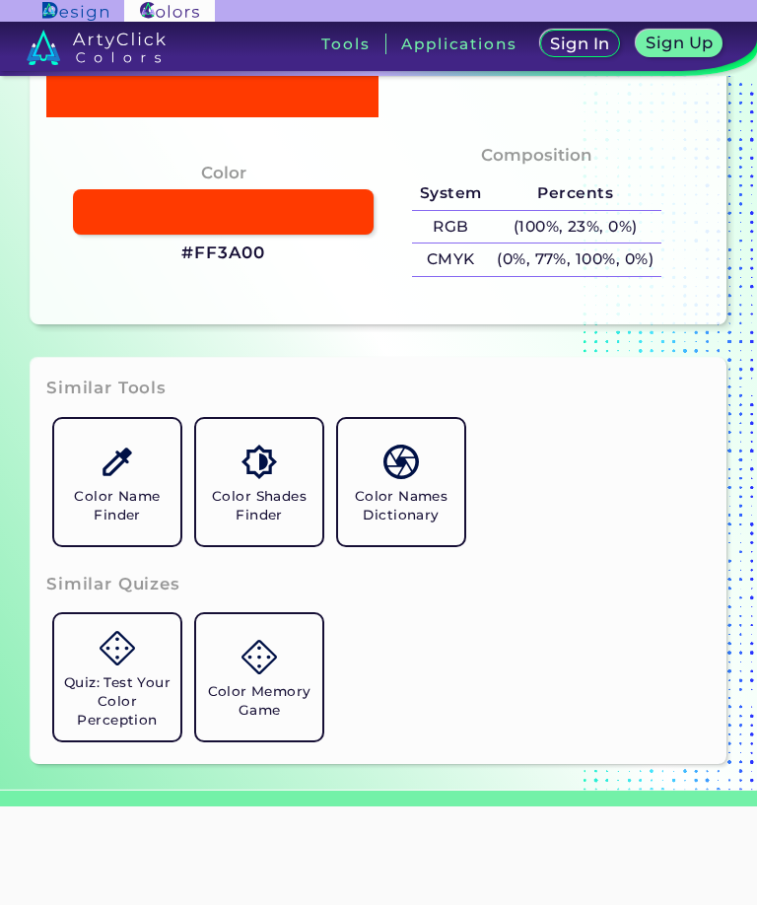
click at [133, 235] on link at bounding box center [223, 211] width 301 height 45
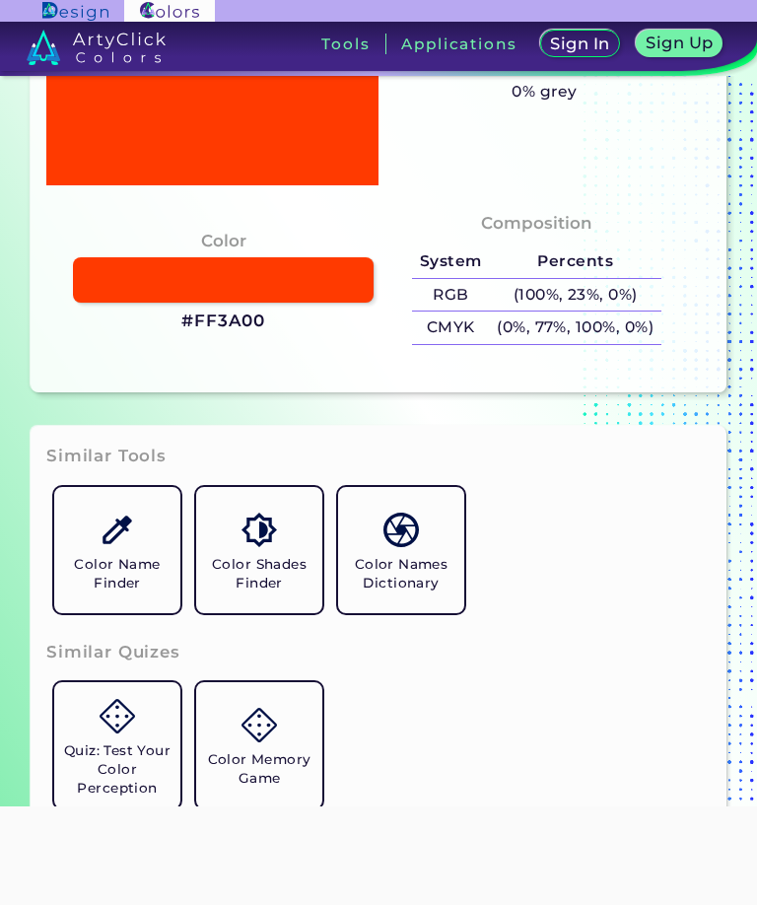
scroll to position [546, 0]
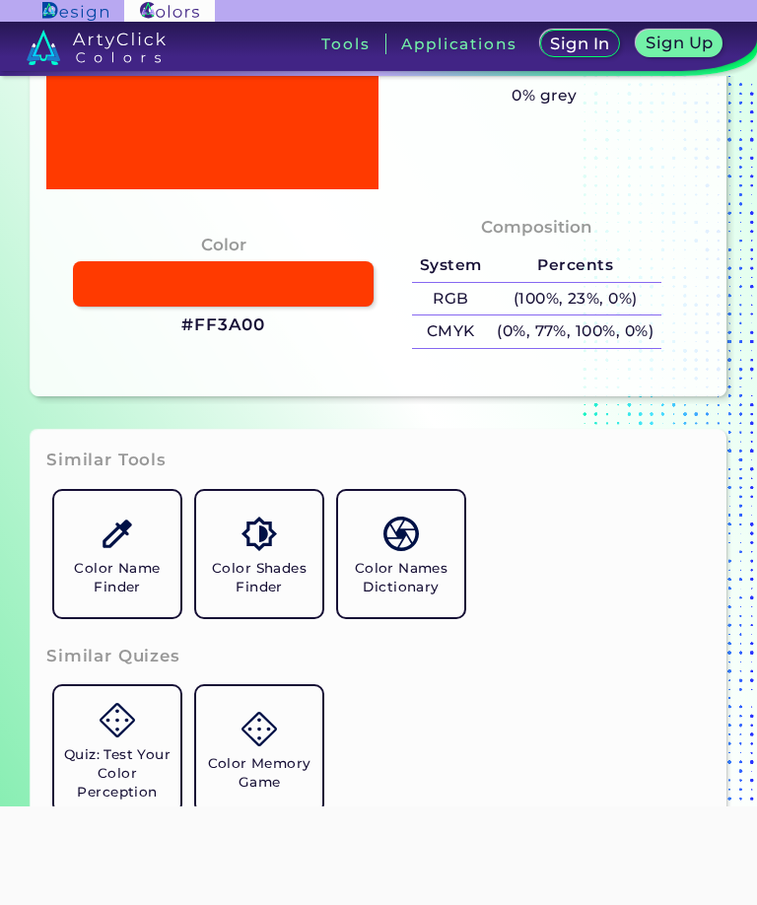
click at [140, 307] on link at bounding box center [223, 283] width 301 height 45
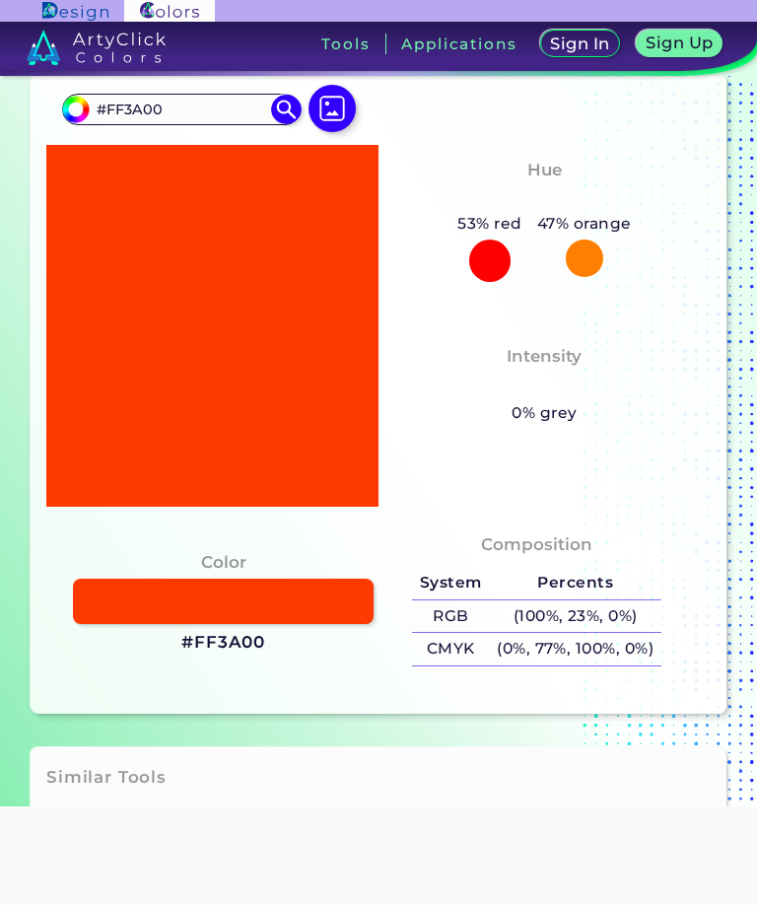
scroll to position [99, 0]
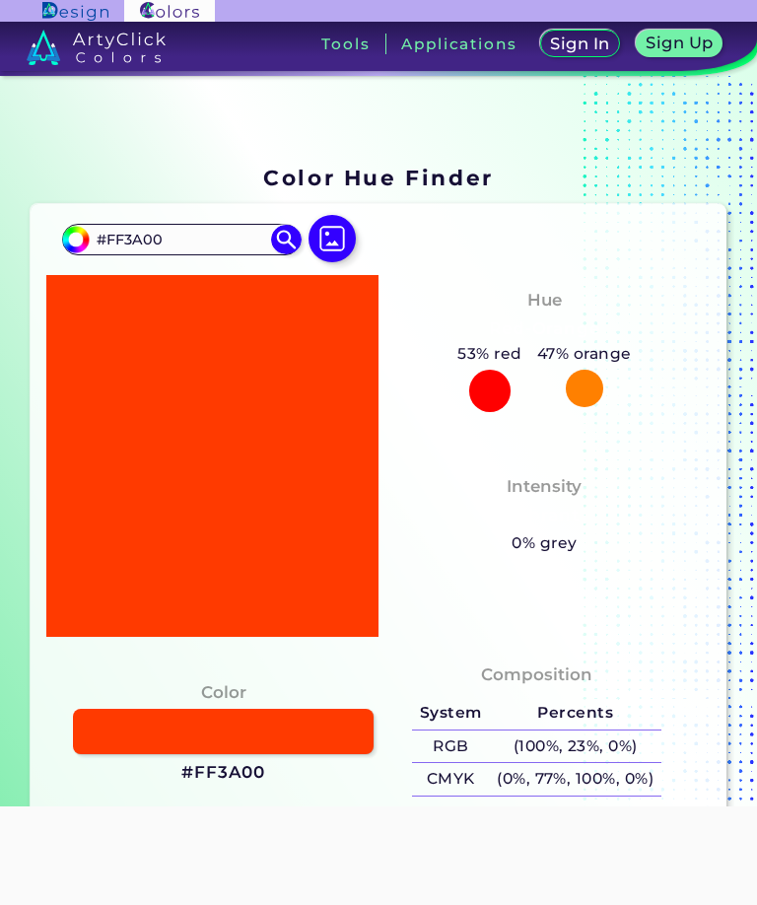
click at [70, 246] on input "#ff3a00" at bounding box center [73, 237] width 25 height 25
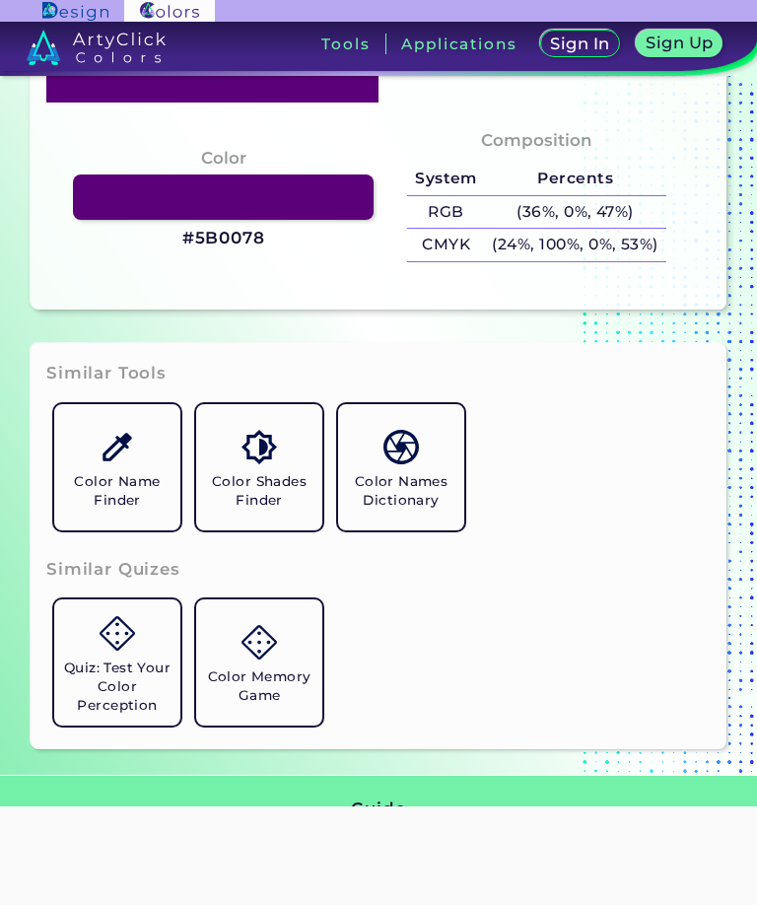
scroll to position [638, 0]
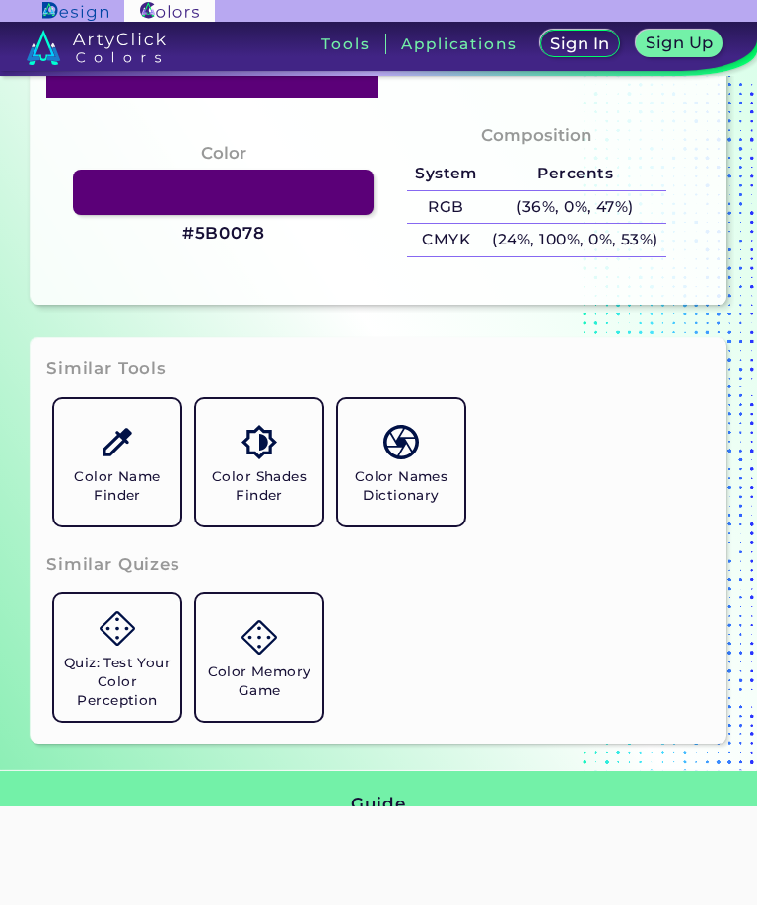
click at [108, 215] on link at bounding box center [223, 192] width 301 height 45
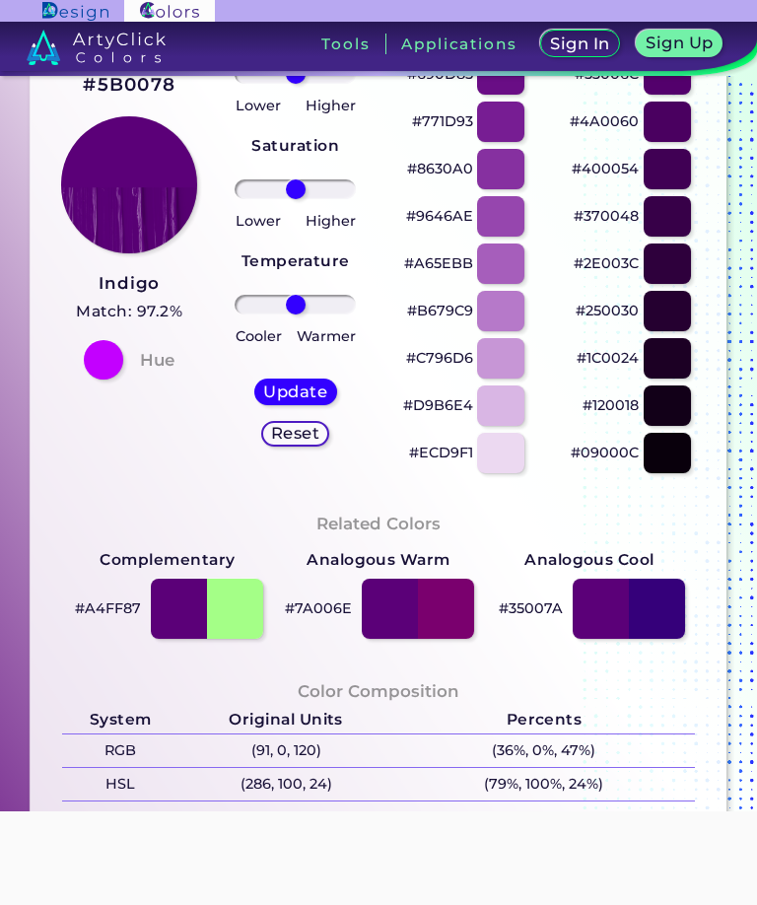
scroll to position [344, 0]
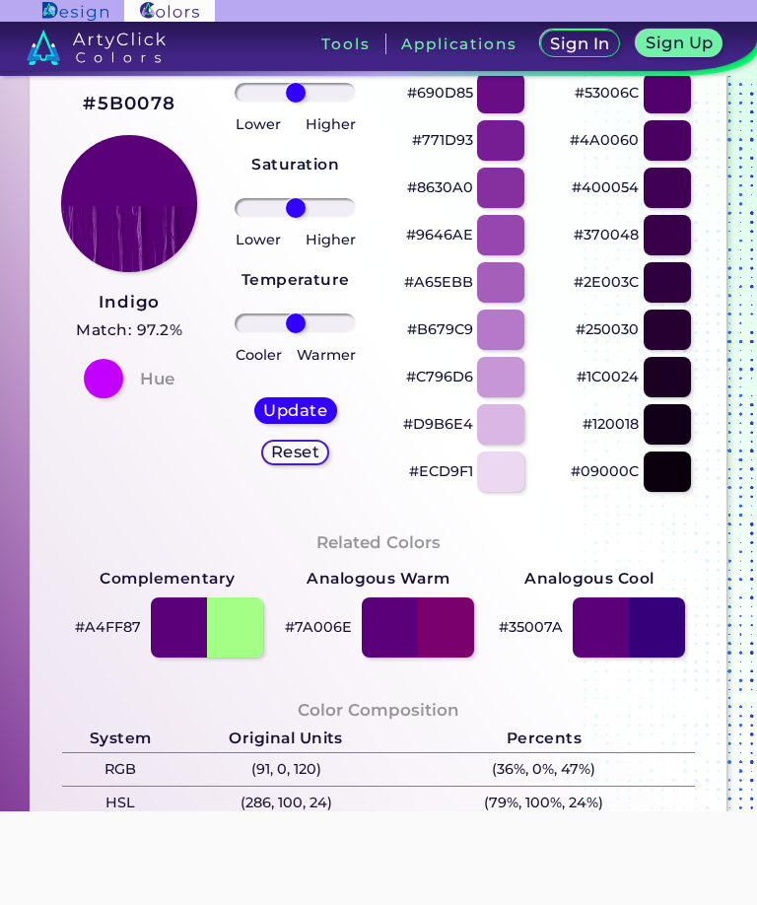
click at [490, 208] on div at bounding box center [500, 188] width 47 height 40
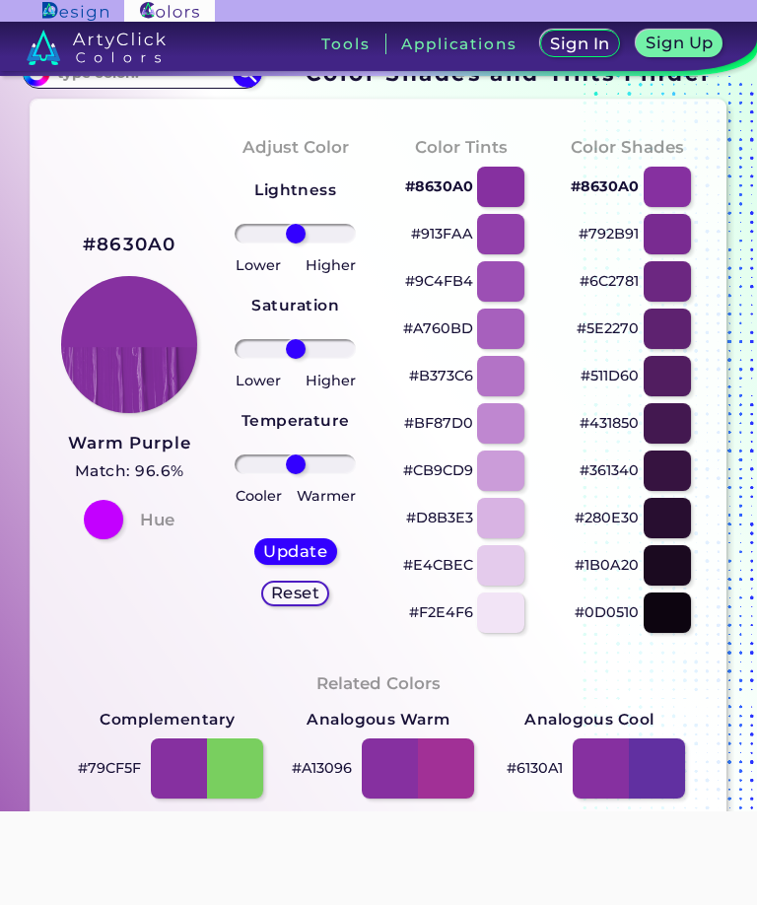
scroll to position [128, 0]
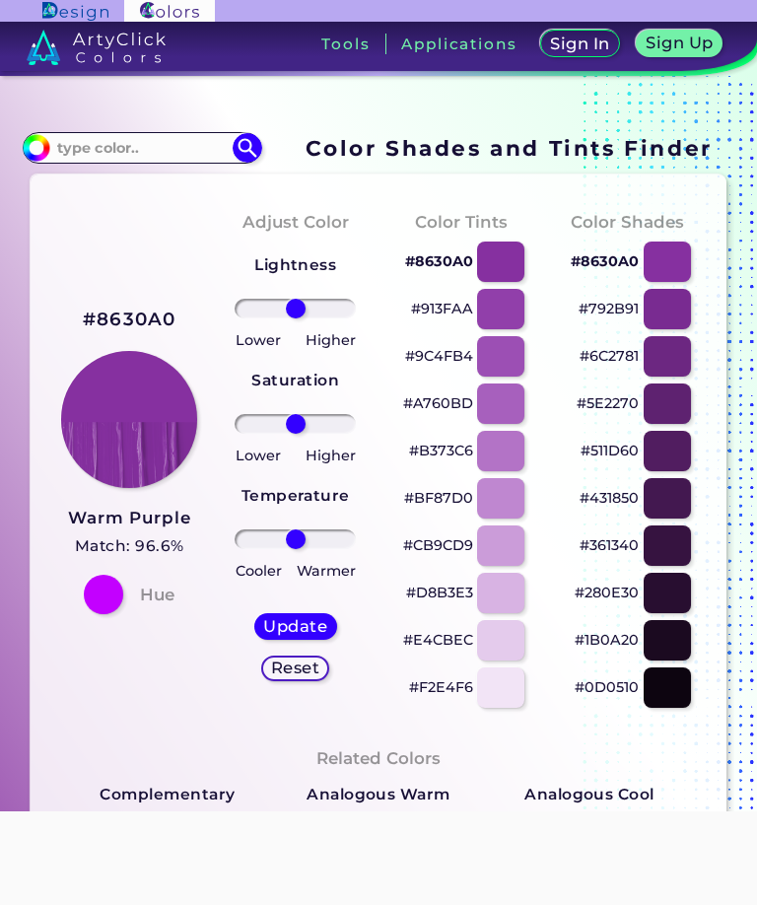
click at [53, 161] on input at bounding box center [141, 147] width 183 height 27
click at [31, 158] on input "#8630a0" at bounding box center [34, 145] width 25 height 25
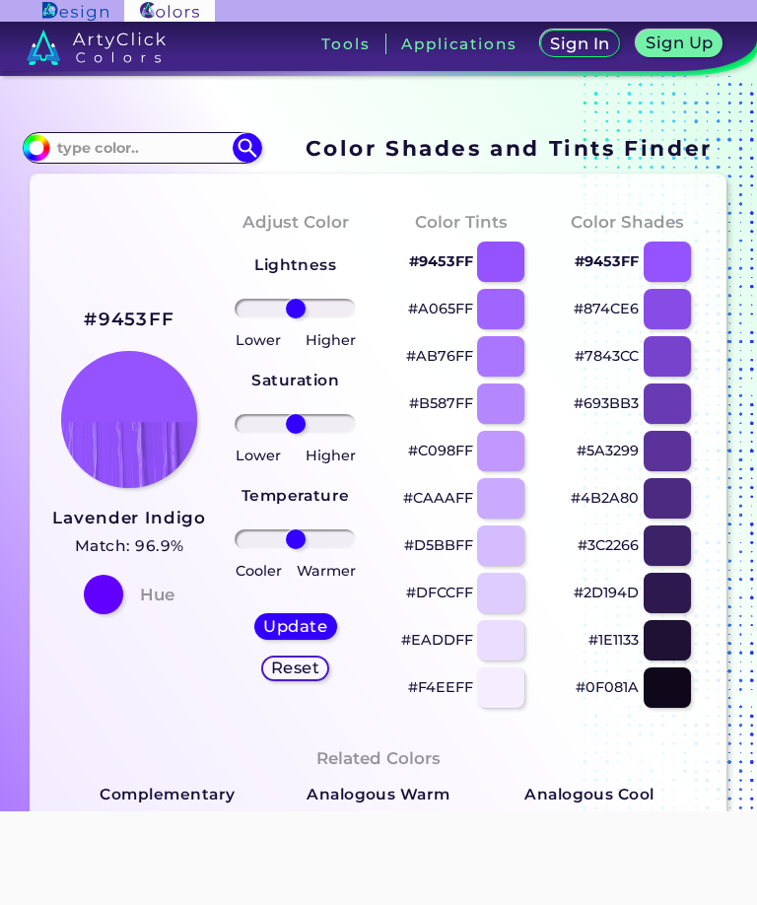
click at [41, 514] on div "#9453FF Lavender Indigo Match: 96.9% Hue Adjust Color Lightness Saturation Temp…" at bounding box center [379, 856] width 696 height 1364
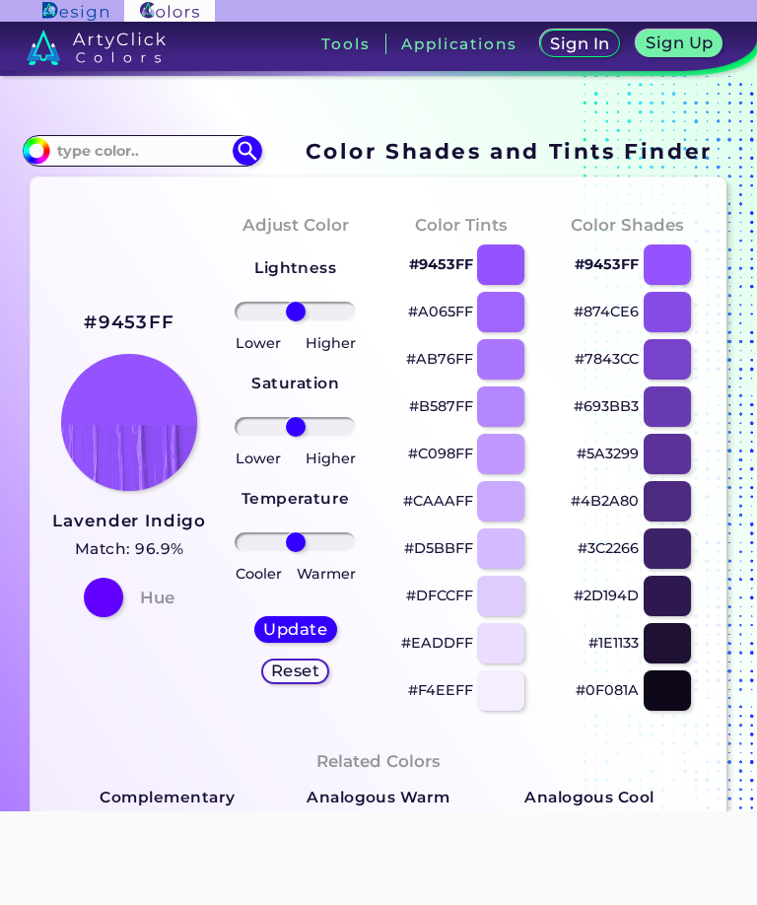
scroll to position [146, 0]
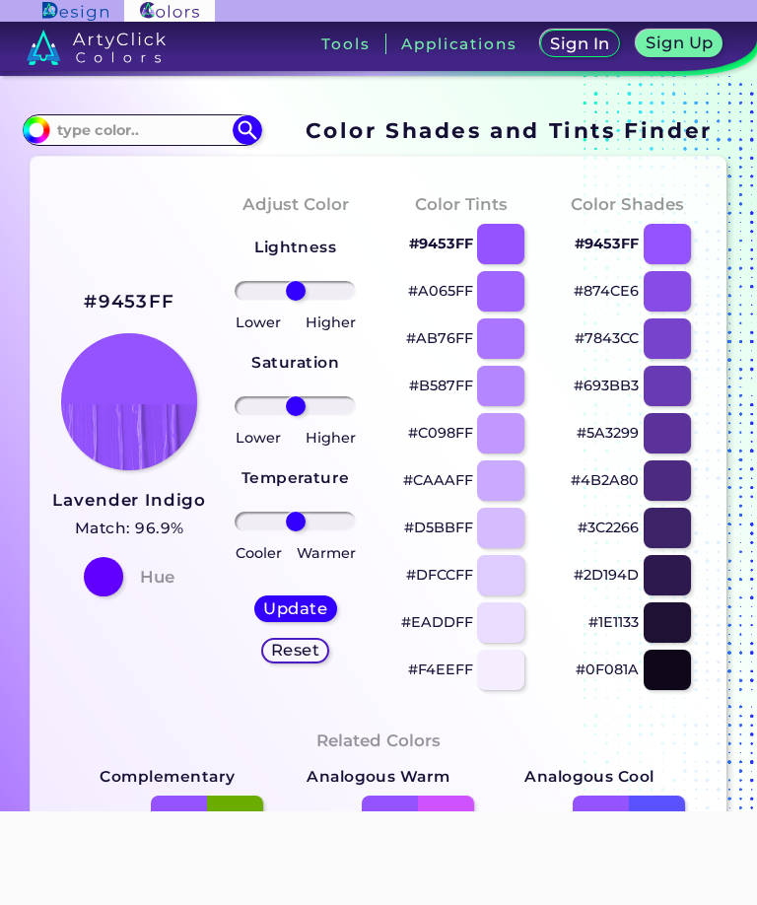
click at [33, 145] on img at bounding box center [37, 130] width 30 height 30
click at [41, 140] on input "#9453ff" at bounding box center [34, 127] width 25 height 25
type input "#9400ff"
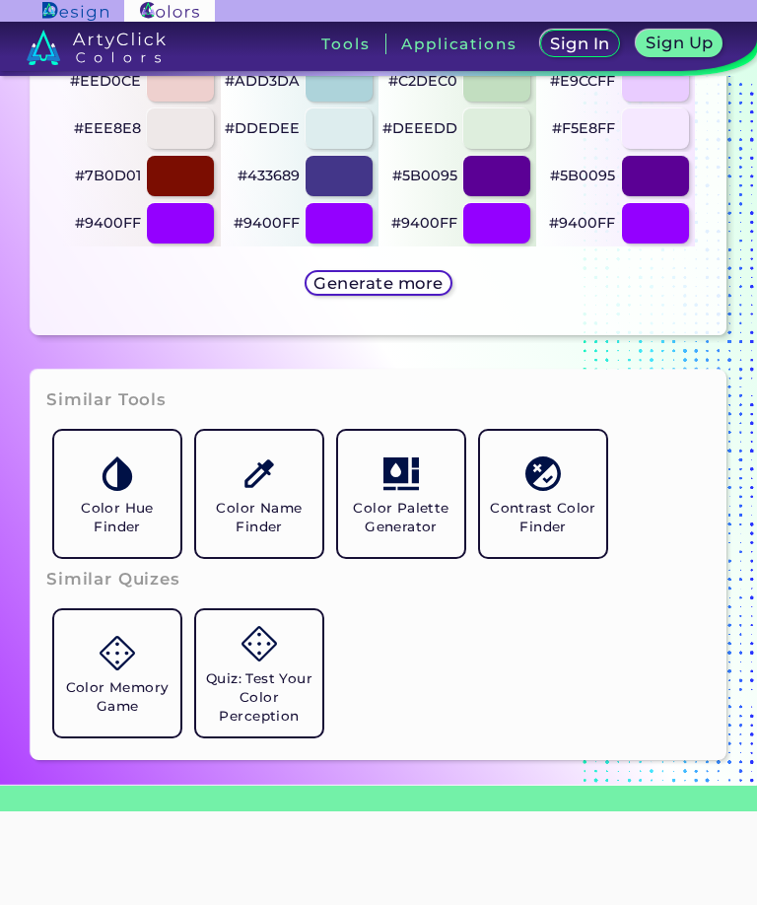
scroll to position [1230, 0]
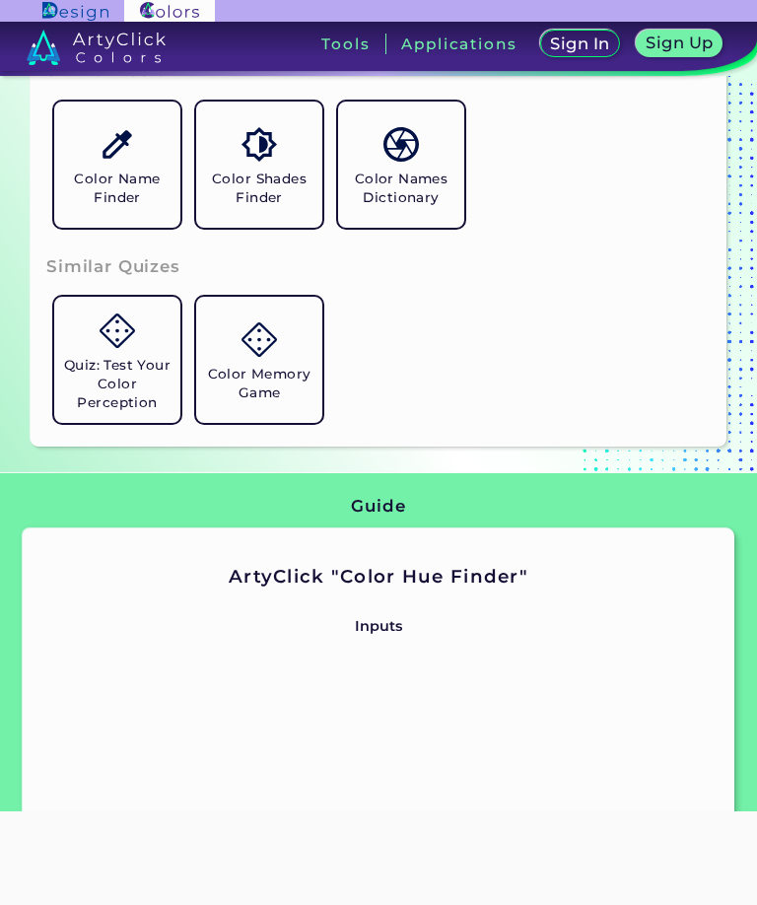
scroll to position [929, 0]
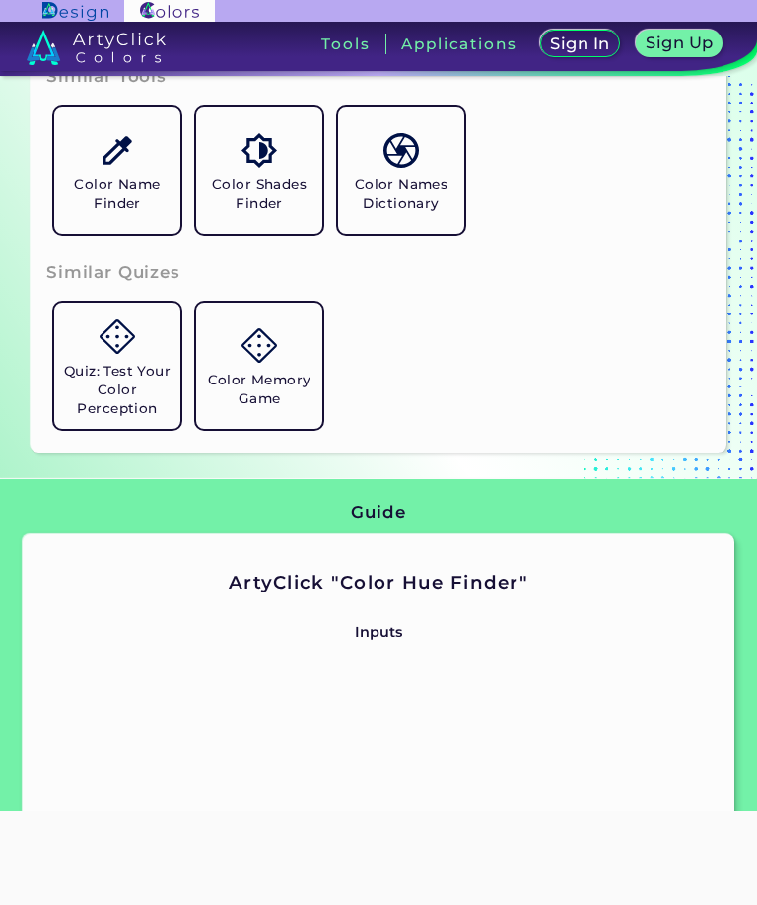
click at [119, 168] on img at bounding box center [117, 150] width 34 height 34
